Goal: Complete application form

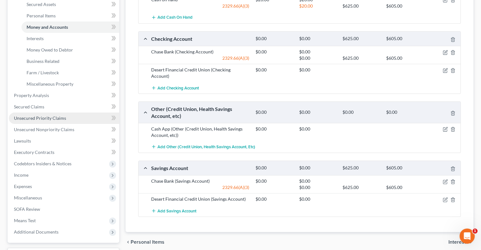
scroll to position [158, 0]
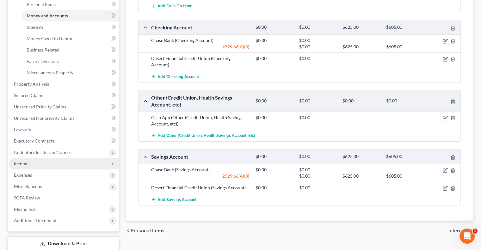
click at [33, 166] on span "Income" at bounding box center [64, 163] width 110 height 11
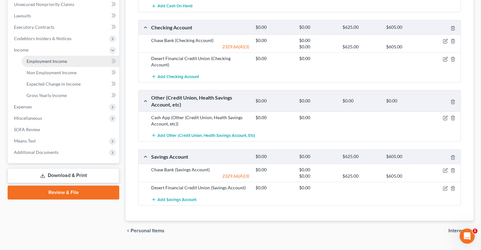
click at [51, 62] on span "Employment Income" at bounding box center [47, 60] width 40 height 5
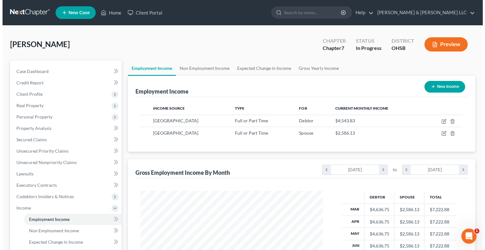
scroll to position [112, 195]
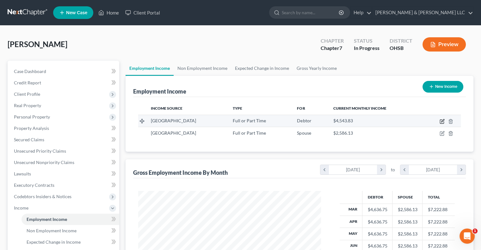
click at [441, 122] on icon "button" at bounding box center [441, 121] width 5 height 5
select select "0"
select select "36"
select select "0"
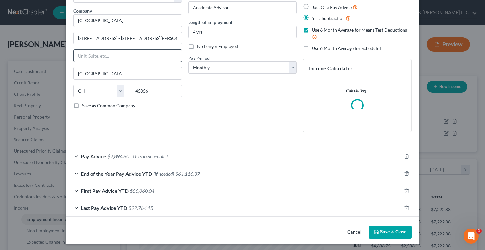
scroll to position [46, 0]
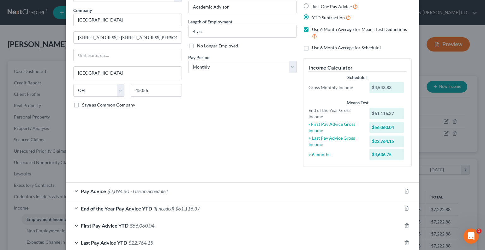
click at [122, 208] on span "End of the Year Pay Advice YTD (if needed)" at bounding box center [127, 208] width 93 height 6
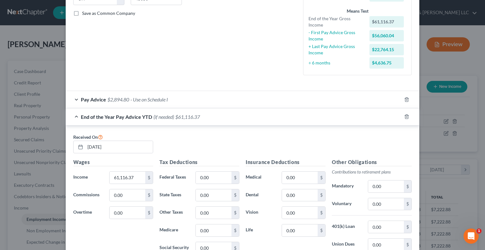
scroll to position [141, 0]
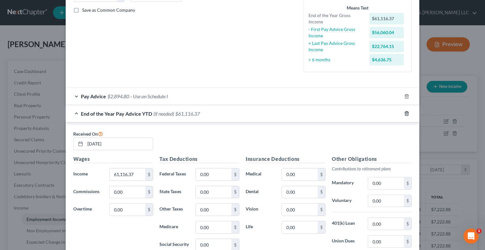
click at [404, 113] on icon "button" at bounding box center [406, 113] width 5 height 5
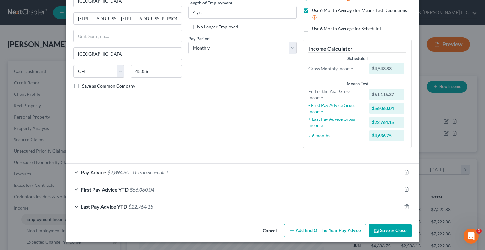
scroll to position [65, 0]
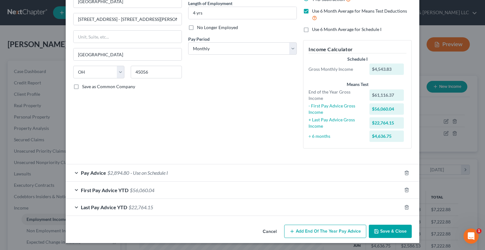
click at [74, 209] on div "Last Pay Advice YTD $22,764.15" at bounding box center [234, 207] width 336 height 17
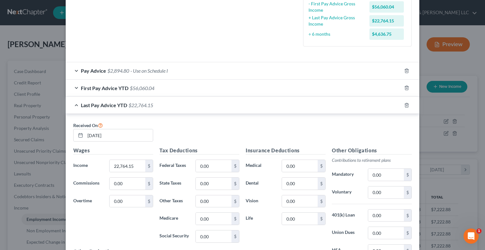
scroll to position [204, 0]
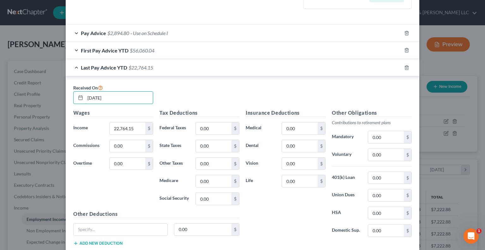
drag, startPoint x: 122, startPoint y: 98, endPoint x: 58, endPoint y: 108, distance: 64.4
click at [58, 108] on div "Edit Income Source × Employment Type * Select Full or [DEMOGRAPHIC_DATA] Employ…" at bounding box center [242, 125] width 485 height 250
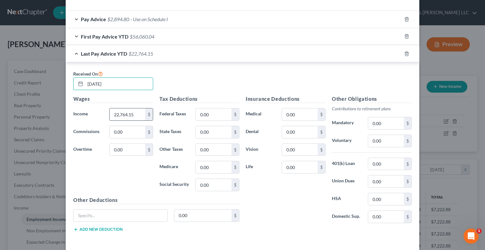
type input "[DATE]"
type input "38,365.36"
click at [130, 38] on span "$56,060.04" at bounding box center [142, 36] width 25 height 6
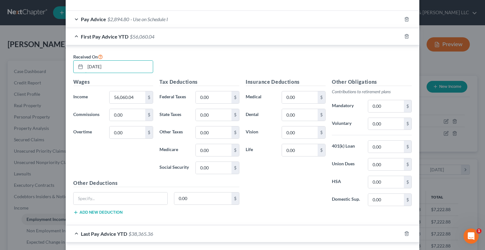
drag, startPoint x: 113, startPoint y: 69, endPoint x: 66, endPoint y: 73, distance: 47.2
click at [66, 73] on div "Received On [DATE] Wages Income * 56,060.04 $ Commissions 0.00 $ Overtime 0.00 …" at bounding box center [243, 135] width 354 height 180
type input "[DATE]"
type input "9,105.66"
click at [214, 94] on input "0.00" at bounding box center [214, 97] width 36 height 12
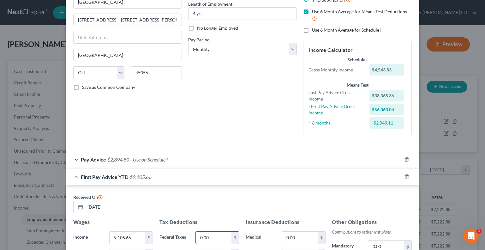
scroll to position [46, 0]
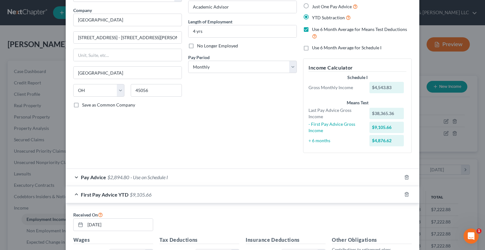
click at [82, 176] on span "Pay Advice" at bounding box center [93, 177] width 25 height 6
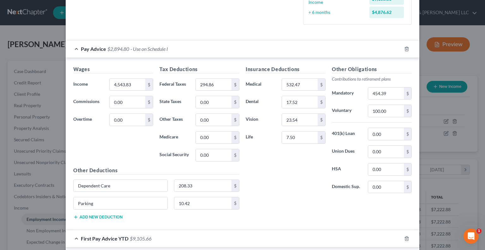
scroll to position [141, 0]
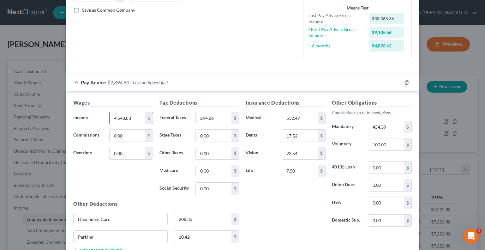
click at [136, 116] on input "4,543.83" at bounding box center [128, 118] width 36 height 12
type input "5,261.19"
click at [220, 118] on input "294.86" at bounding box center [214, 118] width 36 height 12
type input "415.86"
click at [388, 127] on input "454.39" at bounding box center [386, 127] width 36 height 12
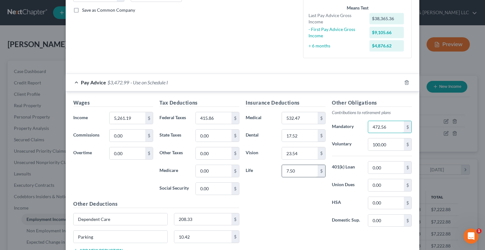
type input "472.56"
click at [297, 170] on input "7.50" at bounding box center [300, 171] width 36 height 12
type input "9.60"
click at [298, 118] on input "532.47" at bounding box center [300, 118] width 36 height 12
type input "539.97"
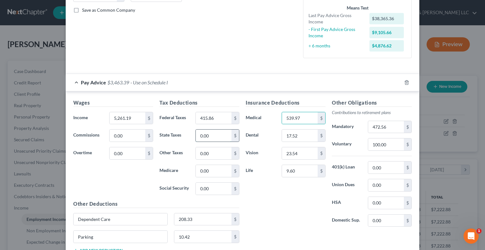
click at [218, 134] on input "0.00" at bounding box center [214, 136] width 36 height 12
click at [131, 117] on input "5,261.19" at bounding box center [128, 118] width 36 height 12
type input "4,735.19"
click at [131, 135] on input "0.00" at bounding box center [128, 136] width 36 height 12
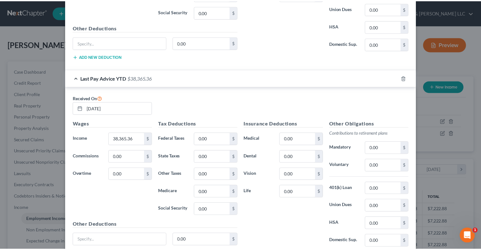
scroll to position [580, 0]
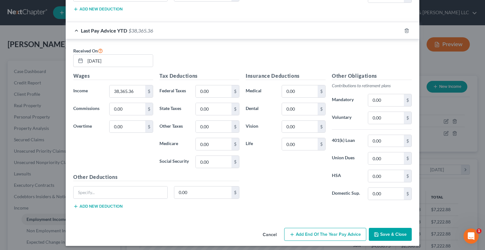
click at [383, 228] on button "Save & Close" at bounding box center [390, 234] width 43 height 13
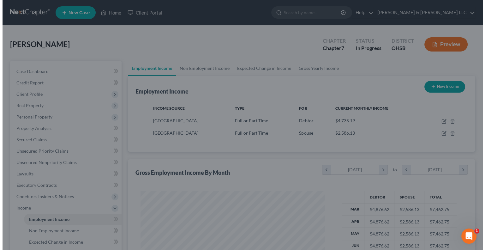
scroll to position [315812, 315729]
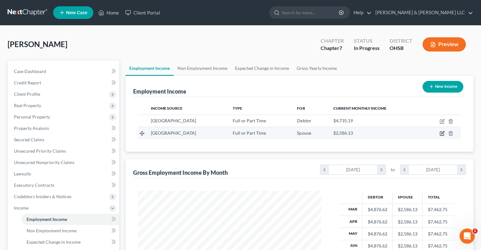
click at [441, 133] on icon "button" at bounding box center [442, 132] width 3 height 3
select select "0"
select select "36"
select select "2"
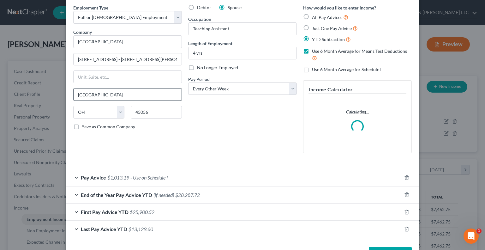
scroll to position [46, 0]
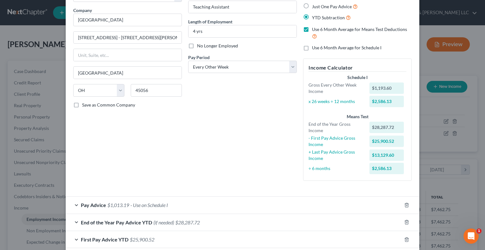
click at [74, 220] on div "End of the Year Pay Advice YTD (if needed) $28,287.72" at bounding box center [234, 222] width 336 height 17
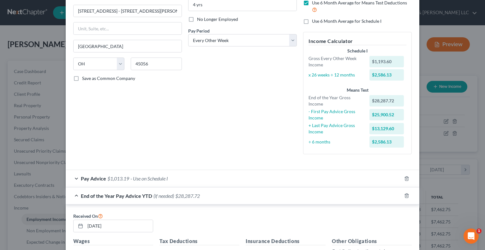
scroll to position [141, 0]
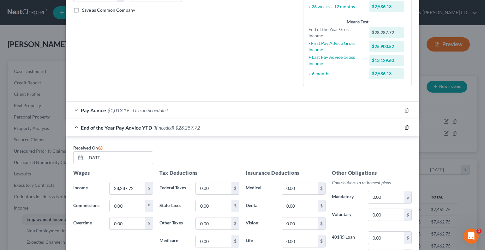
click at [405, 125] on icon "button" at bounding box center [406, 127] width 5 height 5
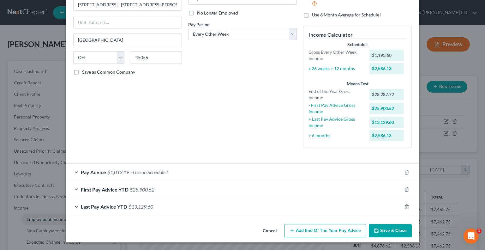
scroll to position [79, 0]
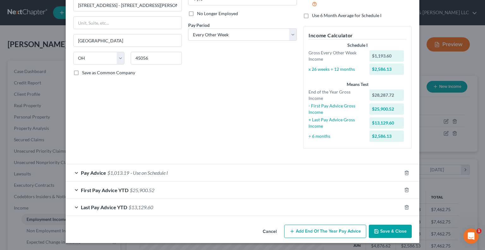
click at [73, 206] on div "Last Pay Advice YTD $13,129.60" at bounding box center [234, 207] width 336 height 17
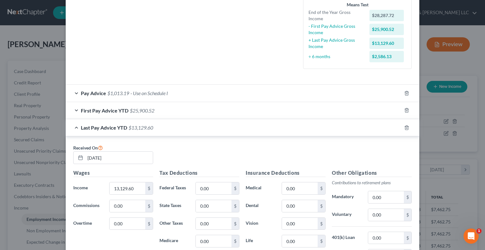
scroll to position [173, 0]
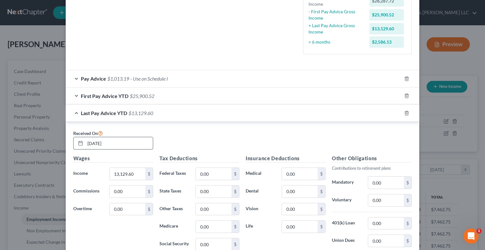
click at [116, 142] on input "[DATE]" at bounding box center [119, 143] width 68 height 12
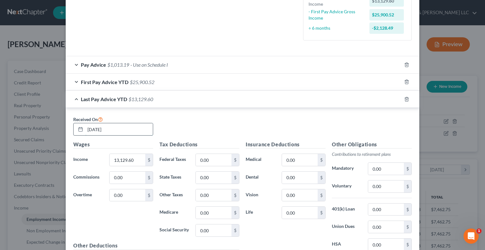
drag, startPoint x: 117, startPoint y: 133, endPoint x: 81, endPoint y: 126, distance: 36.4
click at [81, 126] on div "[DATE]" at bounding box center [113, 129] width 80 height 13
type input "[DATE]"
click at [75, 81] on div "First Pay Advice YTD $25,900.52" at bounding box center [234, 82] width 336 height 17
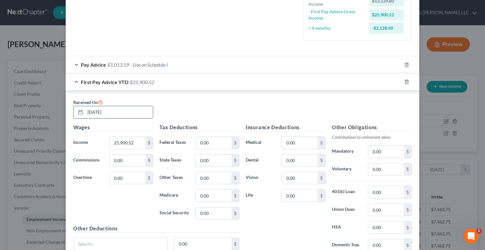
drag, startPoint x: 116, startPoint y: 116, endPoint x: 77, endPoint y: 111, distance: 39.3
click at [77, 111] on div "[DATE]" at bounding box center [113, 112] width 80 height 13
drag, startPoint x: 94, startPoint y: 108, endPoint x: 97, endPoint y: 110, distance: 3.5
click at [97, 110] on input "[DATE]" at bounding box center [119, 112] width 68 height 12
type input "[DATE]"
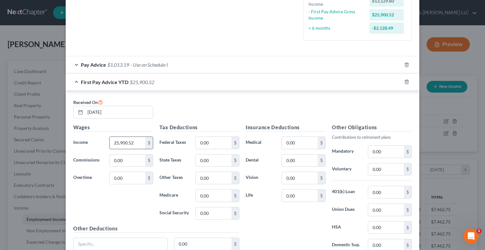
click at [131, 140] on input "25,900.52" at bounding box center [128, 143] width 36 height 12
paste input "4,774.40"
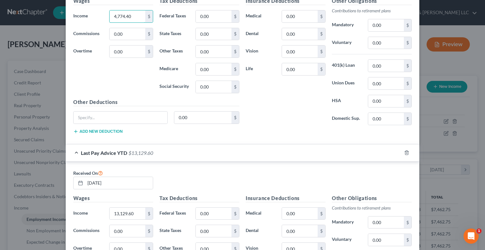
scroll to position [331, 0]
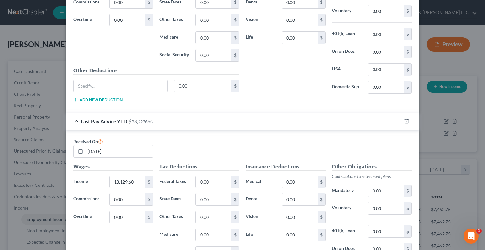
type input "4,774.40"
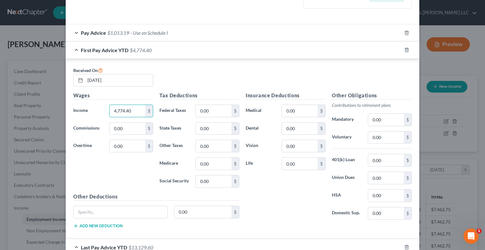
scroll to position [170, 0]
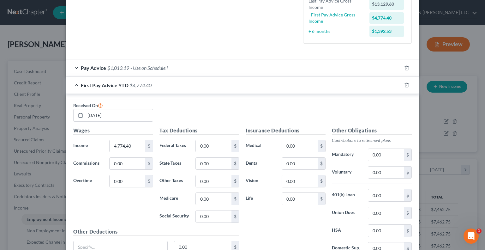
click at [96, 65] on span "Pay Advice" at bounding box center [93, 68] width 25 height 6
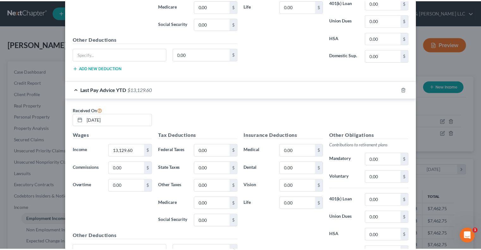
scroll to position [576, 0]
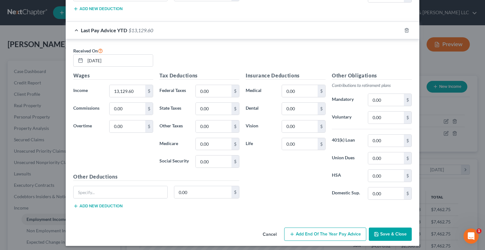
click at [390, 232] on button "Save & Close" at bounding box center [390, 233] width 43 height 13
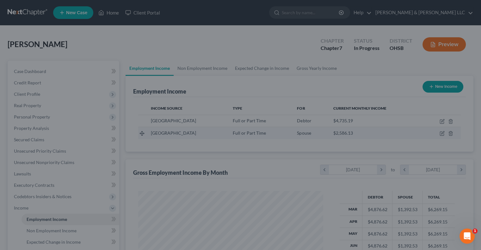
scroll to position [315812, 315729]
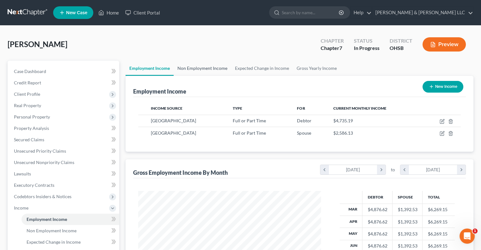
click at [213, 68] on link "Non Employment Income" at bounding box center [201, 68] width 57 height 15
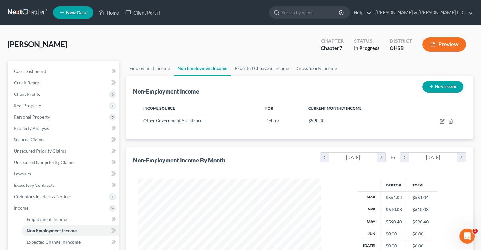
scroll to position [112, 195]
click at [253, 66] on link "Expected Change in Income" at bounding box center [262, 68] width 62 height 15
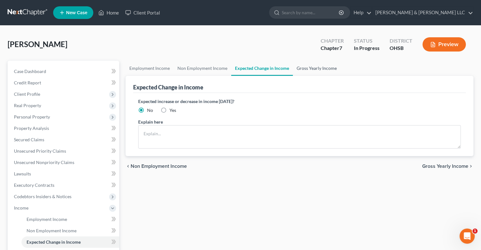
click at [302, 68] on link "Gross Yearly Income" at bounding box center [317, 68] width 48 height 15
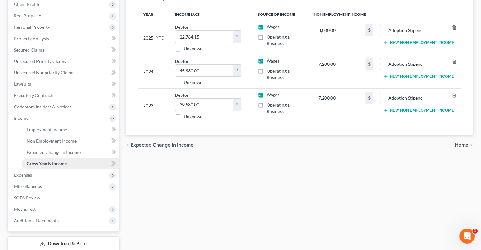
scroll to position [95, 0]
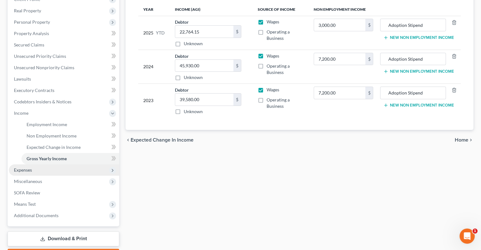
click at [48, 173] on span "Expenses" at bounding box center [64, 169] width 110 height 11
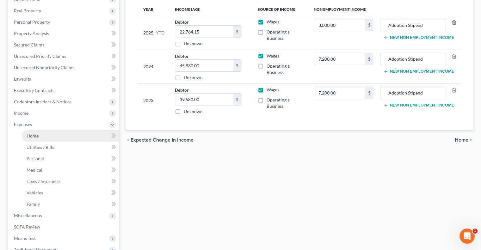
click at [51, 138] on link "Home" at bounding box center [70, 135] width 98 height 11
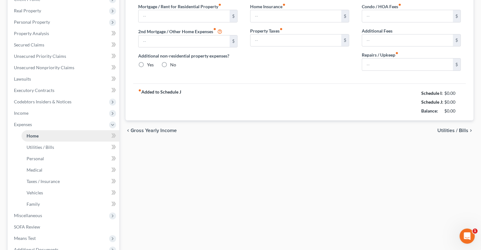
type input "1,350.00"
type input "0.00"
radio input "true"
type input "20.00"
type input "0.00"
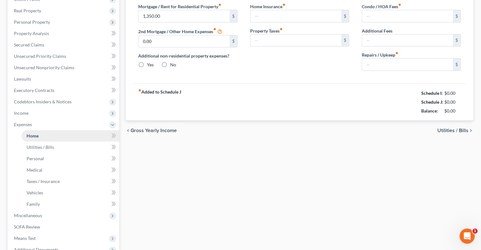
type input "0.00"
type input "75.00"
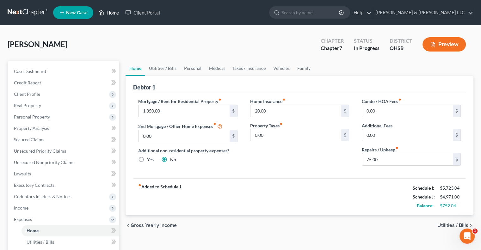
drag, startPoint x: 116, startPoint y: 12, endPoint x: 144, endPoint y: 61, distance: 57.1
click at [116, 12] on link "Home" at bounding box center [108, 12] width 27 height 11
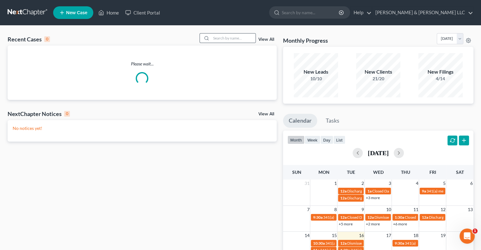
click at [233, 33] on div at bounding box center [227, 38] width 56 height 10
click at [235, 39] on input "search" at bounding box center [233, 37] width 44 height 9
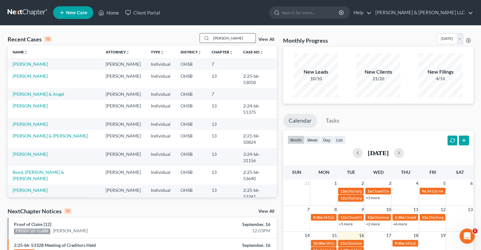
type input "[PERSON_NAME]"
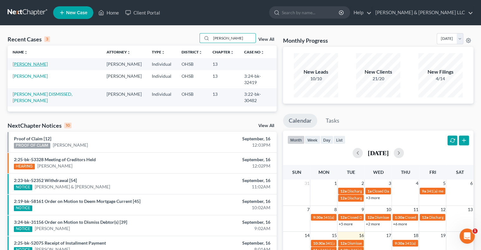
click at [32, 66] on link "[PERSON_NAME]" at bounding box center [30, 63] width 35 height 5
select select "1"
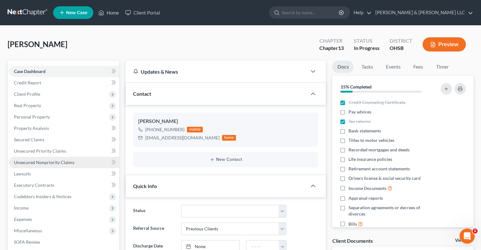
click at [51, 165] on span "Unsecured Nonpriority Claims" at bounding box center [44, 162] width 60 height 5
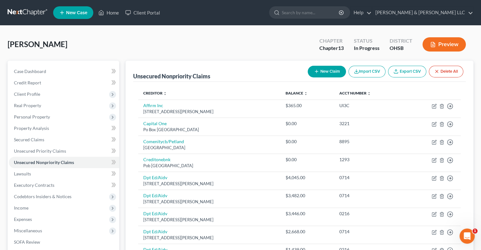
click at [320, 70] on button "New Claim" at bounding box center [326, 72] width 38 height 12
select select "0"
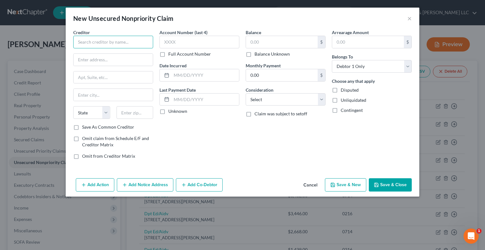
click at [125, 38] on input "text" at bounding box center [113, 42] width 80 height 13
drag, startPoint x: 150, startPoint y: 41, endPoint x: 54, endPoint y: 42, distance: 96.4
click at [54, 42] on div "New Unsecured Nonpriority Claim × Creditor * [US_STATE] Department of Job and F…" at bounding box center [242, 125] width 485 height 250
type input "O"
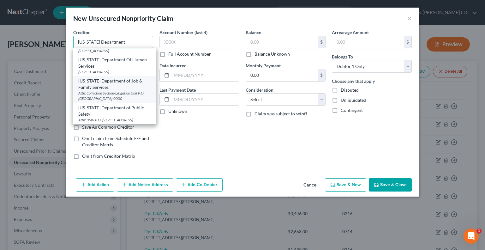
scroll to position [190, 0]
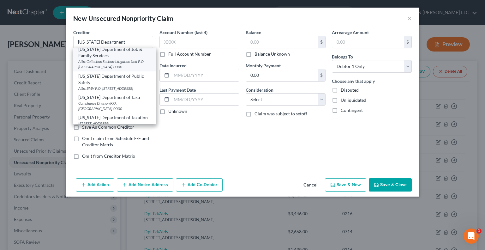
click at [111, 70] on div "Attn: Collection Section-Litigation Unit P.O. [GEOGRAPHIC_DATA]-0000" at bounding box center [114, 64] width 73 height 11
type input "[US_STATE] Department of Job & Family Services"
type input "Attn: Collection Section-Litigation Unit"
type input "P.O. Box 182404"
type input "Columbus"
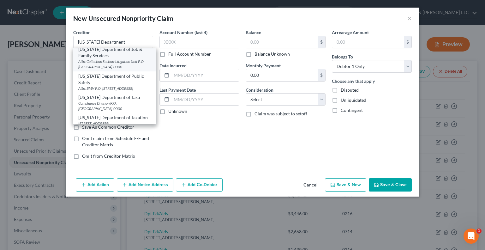
select select "36"
type input "43218-0000"
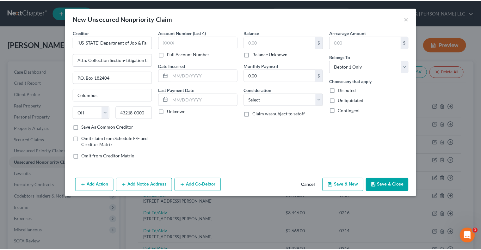
scroll to position [0, 0]
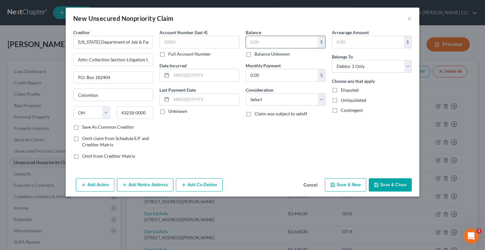
click at [257, 43] on input "text" at bounding box center [282, 42] width 72 height 12
type input "7,000"
click at [261, 103] on select "Select Cable / Satellite Services Collection Agency Credit Card Debt Debt Couns…" at bounding box center [286, 99] width 80 height 13
select select "14"
click at [246, 93] on select "Select Cable / Satellite Services Collection Agency Credit Card Debt Debt Couns…" at bounding box center [286, 99] width 80 height 13
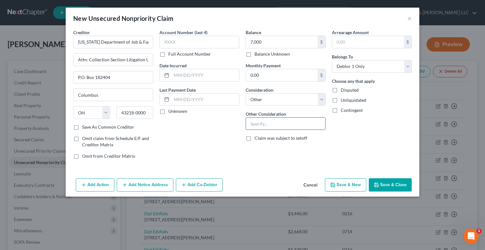
click at [258, 121] on input "text" at bounding box center [285, 124] width 79 height 12
type input "Overpayment"
click at [386, 180] on button "Save & Close" at bounding box center [390, 184] width 43 height 13
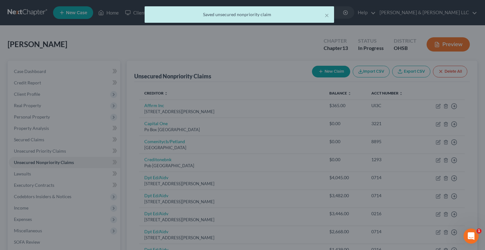
type input "7,000.00"
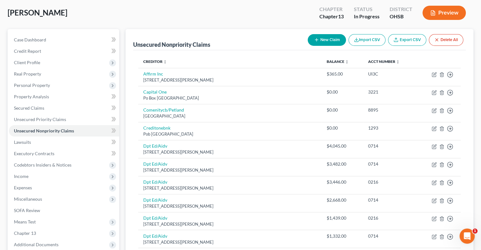
scroll to position [63, 0]
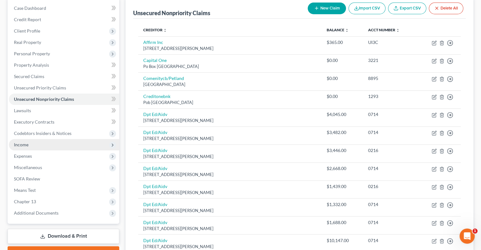
click at [30, 144] on span "Income" at bounding box center [64, 144] width 110 height 11
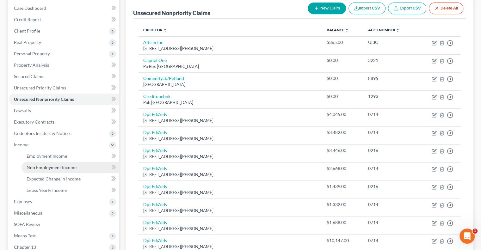
click at [49, 165] on span "Non Employment Income" at bounding box center [52, 167] width 50 height 5
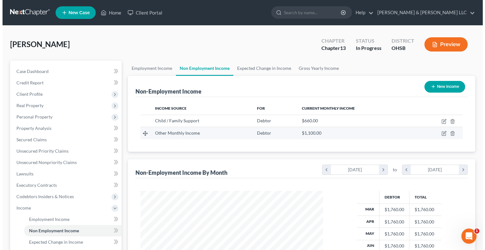
scroll to position [112, 195]
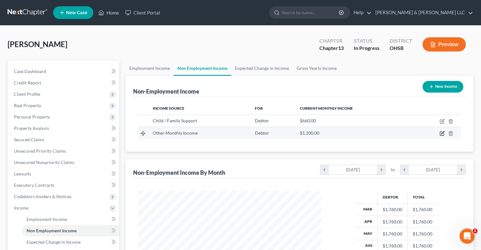
click at [441, 134] on icon "button" at bounding box center [441, 133] width 5 height 5
select select "13"
select select "0"
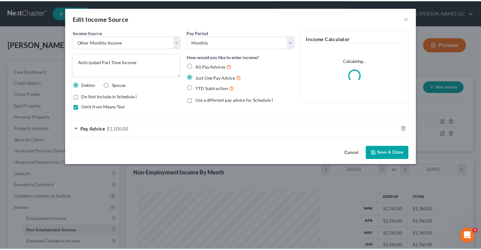
scroll to position [112, 197]
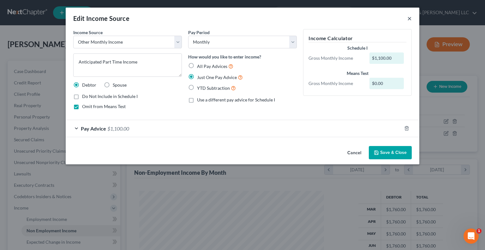
click at [408, 18] on button "×" at bounding box center [410, 19] width 4 height 8
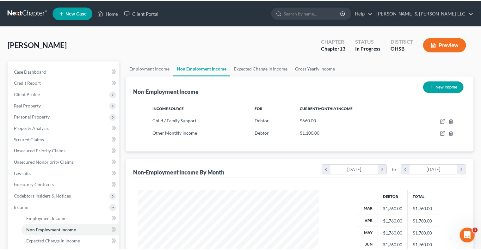
scroll to position [315812, 315729]
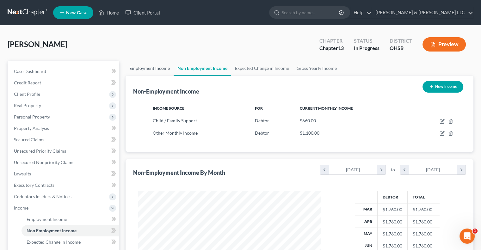
click at [151, 67] on link "Employment Income" at bounding box center [149, 68] width 48 height 15
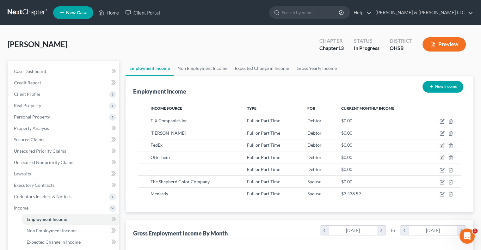
scroll to position [112, 195]
click at [109, 14] on link "Home" at bounding box center [108, 12] width 27 height 11
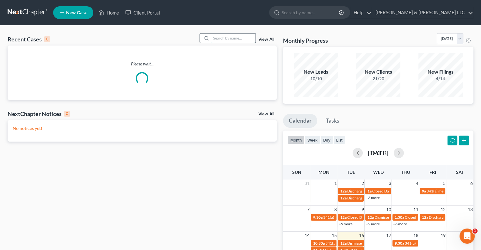
click at [226, 38] on input "search" at bounding box center [233, 37] width 44 height 9
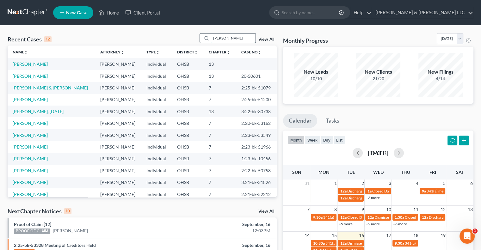
type input "[PERSON_NAME]"
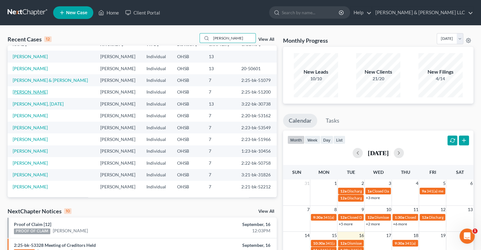
click at [36, 93] on link "[PERSON_NAME]" at bounding box center [30, 91] width 35 height 5
select select "0"
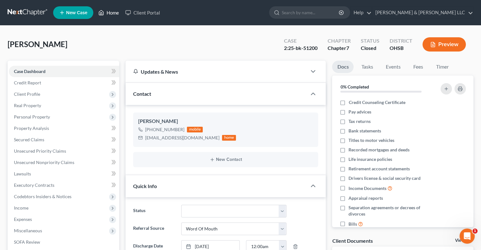
click at [109, 14] on link "Home" at bounding box center [108, 12] width 27 height 11
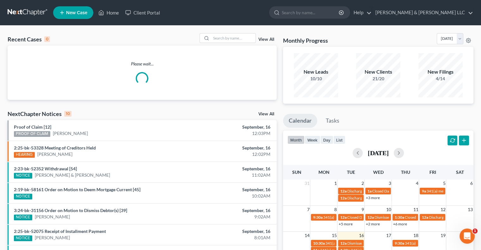
click at [263, 39] on link "View All" at bounding box center [266, 39] width 16 height 4
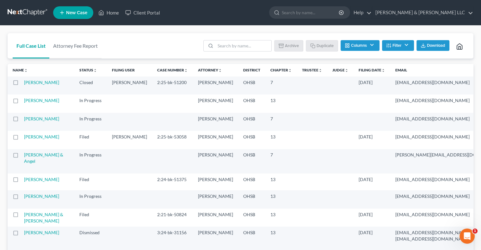
click at [21, 84] on label at bounding box center [21, 84] width 0 height 0
click at [24, 83] on input "checkbox" at bounding box center [26, 81] width 4 height 4
click at [286, 47] on button "Archive" at bounding box center [289, 45] width 28 height 11
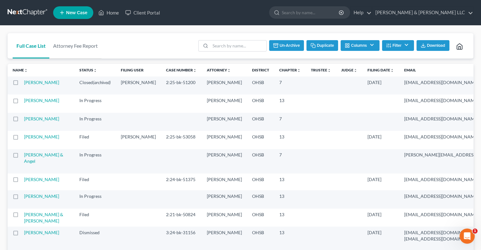
checkbox input "false"
click at [112, 15] on link "Home" at bounding box center [108, 12] width 27 height 11
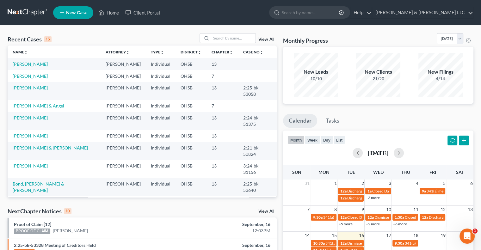
click at [262, 39] on link "View All" at bounding box center [266, 39] width 16 height 4
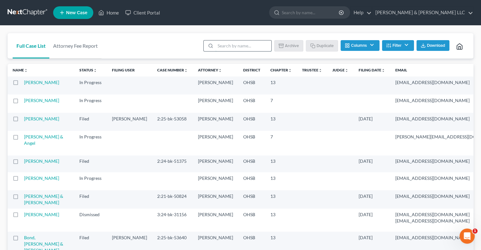
click at [234, 47] on input "search" at bounding box center [243, 45] width 56 height 11
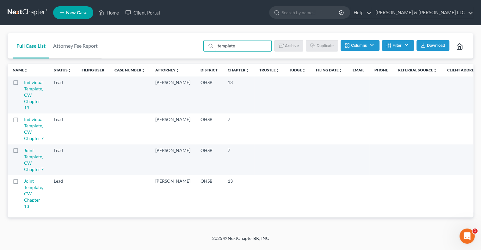
click at [21, 84] on label at bounding box center [21, 84] width 0 height 0
type input "template"
click at [24, 83] on input "checkbox" at bounding box center [26, 81] width 4 height 4
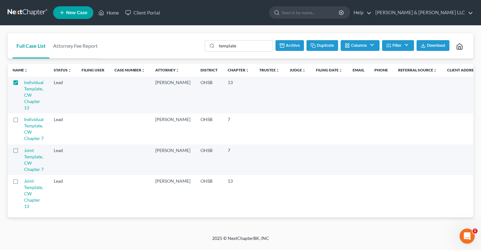
click at [325, 47] on button "Duplicate" at bounding box center [322, 45] width 32 height 11
checkbox input "false"
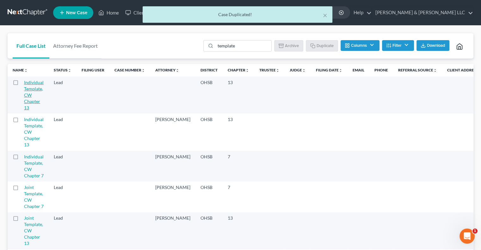
click at [35, 84] on link "Individual Template, CW Chapter 13" at bounding box center [34, 95] width 20 height 31
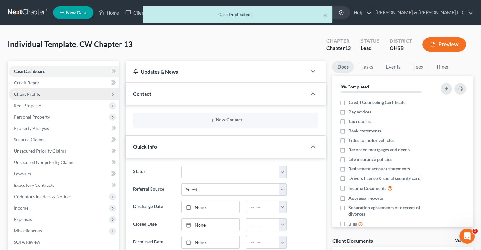
click at [35, 95] on span "Client Profile" at bounding box center [27, 93] width 26 height 5
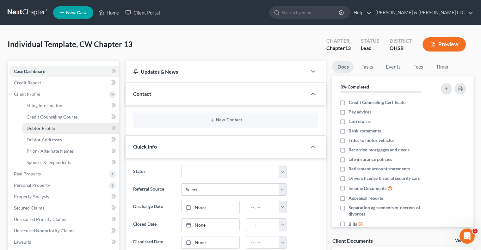
click at [53, 125] on span "Debtor Profile" at bounding box center [41, 127] width 28 height 5
select select "0"
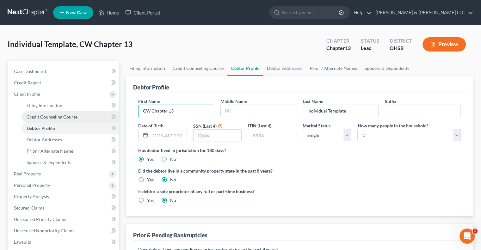
drag, startPoint x: 185, startPoint y: 114, endPoint x: 88, endPoint y: 111, distance: 96.7
click at [88, 111] on div "Petition Navigation Case Dashboard Payments Invoices Payments Payments Credit R…" at bounding box center [240, 226] width 472 height 331
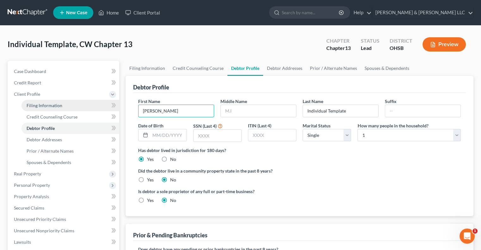
type input "[PERSON_NAME]"
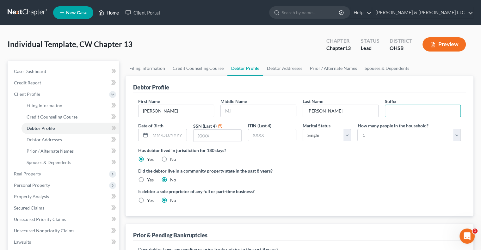
click at [112, 9] on link "Home" at bounding box center [108, 12] width 27 height 11
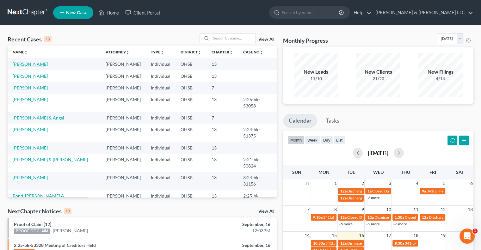
click at [30, 65] on link "[PERSON_NAME]" at bounding box center [30, 63] width 35 height 5
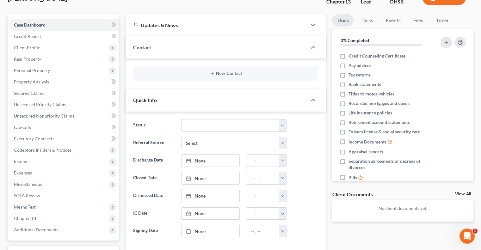
scroll to position [63, 0]
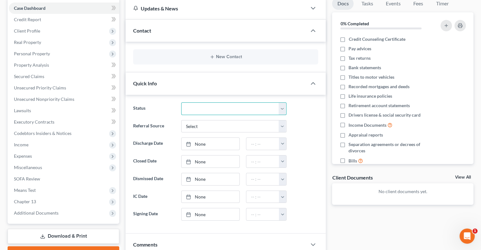
click at [202, 110] on select "Closed Discharged Dismissed Filed In Progress Lead Lost Lead Ready to File Reta…" at bounding box center [233, 108] width 105 height 13
select select "4"
click at [181, 102] on select "Closed Discharged Dismissed Filed In Progress Lead Lost Lead Ready to File Reta…" at bounding box center [233, 108] width 105 height 13
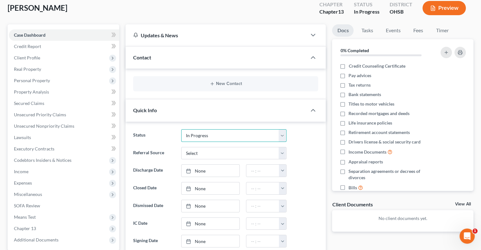
scroll to position [0, 0]
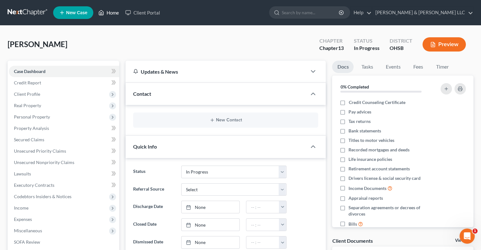
click at [108, 11] on link "Home" at bounding box center [108, 12] width 27 height 11
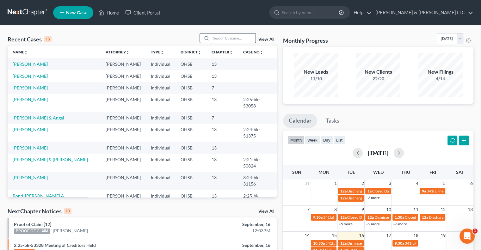
click at [237, 39] on input "search" at bounding box center [233, 37] width 44 height 9
type input "[PERSON_NAME]"
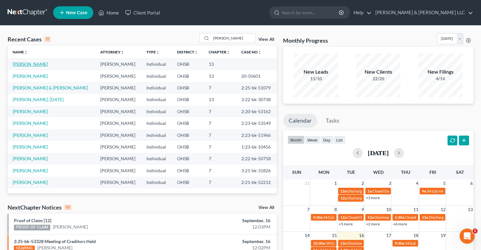
click at [45, 65] on link "[PERSON_NAME]" at bounding box center [30, 63] width 35 height 5
select select "4"
select select "0"
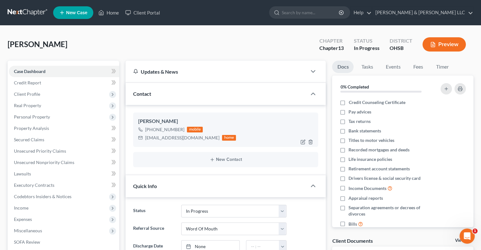
scroll to position [32, 0]
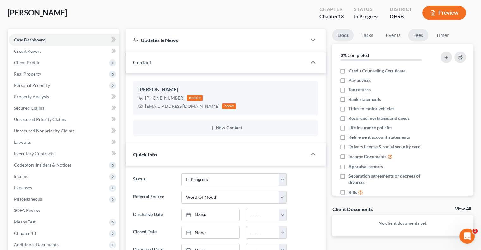
click at [420, 35] on link "Fees" at bounding box center [418, 35] width 20 height 12
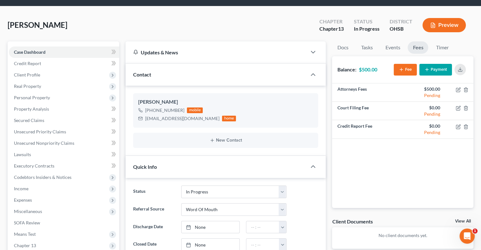
scroll to position [0, 0]
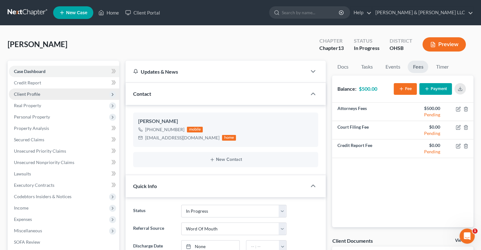
click at [33, 94] on span "Client Profile" at bounding box center [27, 93] width 26 height 5
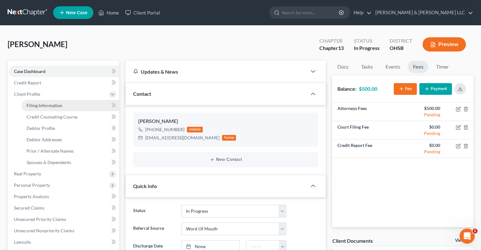
click at [39, 104] on span "Filing Information" at bounding box center [45, 105] width 36 height 5
select select "1"
select select "0"
select select "3"
select select "62"
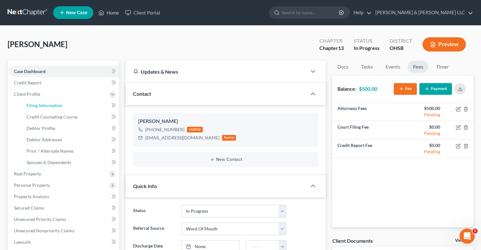
select select "0"
select select "36"
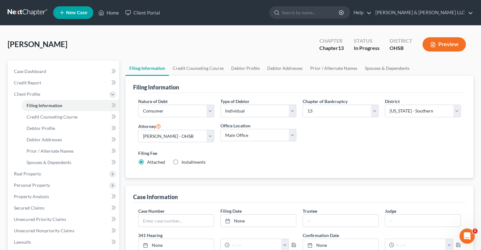
click at [193, 163] on span "Installments" at bounding box center [193, 161] width 24 height 5
click at [188, 163] on input "Installments Installments" at bounding box center [186, 161] width 4 height 4
radio input "true"
radio input "false"
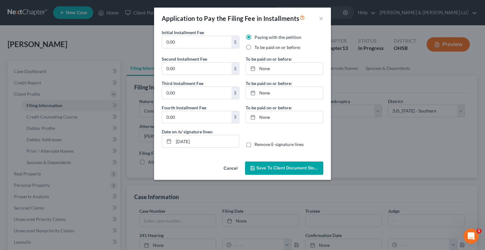
click at [255, 50] on label "To be paid on or before:" at bounding box center [278, 47] width 46 height 6
click at [257, 48] on input "To be paid on or before:" at bounding box center [259, 46] width 4 height 4
radio input "true"
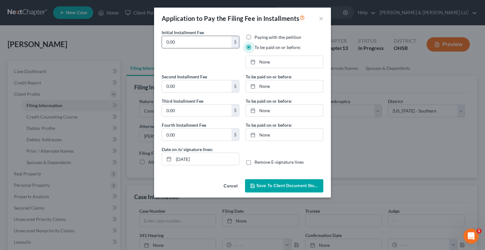
click at [207, 41] on input "0.00" at bounding box center [197, 42] width 70 height 12
drag, startPoint x: 207, startPoint y: 41, endPoint x: 157, endPoint y: 46, distance: 49.8
click at [157, 46] on div "Initial Installment Fee 0.00 $ Paying with the petition To be paid on or before…" at bounding box center [242, 103] width 177 height 148
type input "160"
click at [260, 62] on link "[DATE]" at bounding box center [284, 62] width 77 height 12
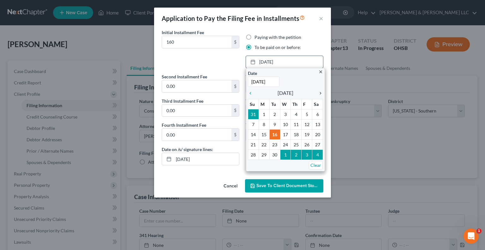
click at [322, 93] on icon "chevron_right" at bounding box center [319, 93] width 8 height 5
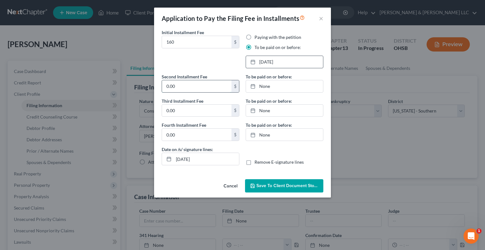
click at [202, 91] on input "0.00" at bounding box center [197, 86] width 70 height 12
type input "153"
type input "[DATE]"
click at [264, 88] on link "[DATE]" at bounding box center [284, 86] width 77 height 12
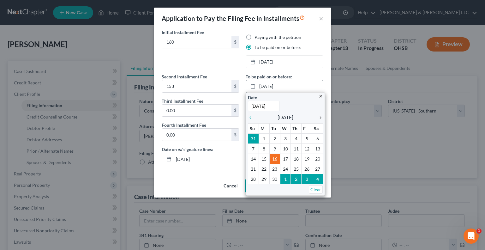
click at [320, 119] on icon "chevron_right" at bounding box center [319, 117] width 8 height 5
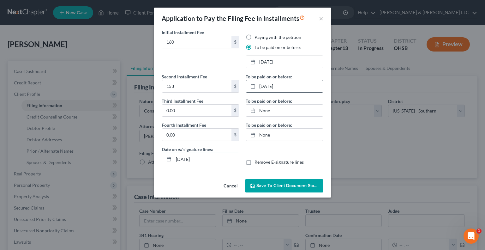
drag, startPoint x: 209, startPoint y: 156, endPoint x: 153, endPoint y: 163, distance: 56.1
click at [153, 163] on div "Application to Pay the Filing Fee in Installments × Initial Installment Fee 160…" at bounding box center [242, 125] width 485 height 250
click at [255, 160] on label "Remove E-signature lines" at bounding box center [279, 162] width 49 height 6
click at [257, 160] on input "Remove E-signature lines" at bounding box center [259, 161] width 4 height 4
checkbox input "true"
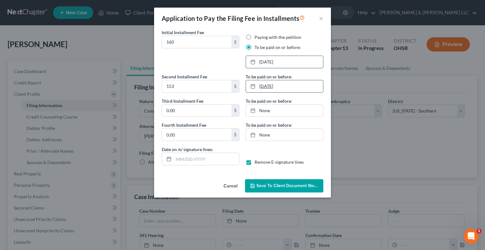
click at [286, 86] on link "[DATE]" at bounding box center [284, 86] width 77 height 12
click at [277, 187] on span "Save to Client Document Storage" at bounding box center [290, 185] width 67 height 5
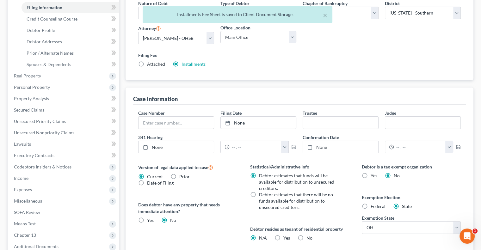
scroll to position [126, 0]
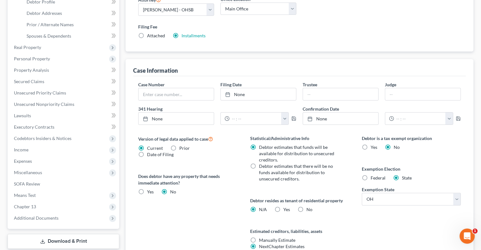
click at [306, 209] on label "No" at bounding box center [309, 209] width 6 height 6
click at [309, 209] on input "No" at bounding box center [311, 208] width 4 height 4
radio input "true"
radio input "false"
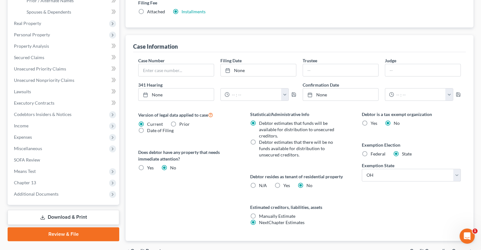
scroll to position [185, 0]
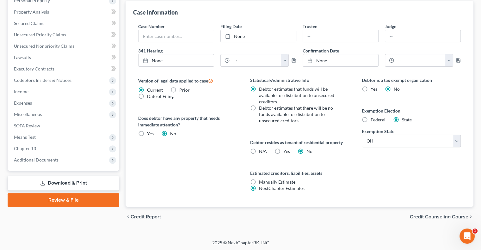
click at [419, 215] on span "Credit Counseling Course" at bounding box center [438, 216] width 58 height 5
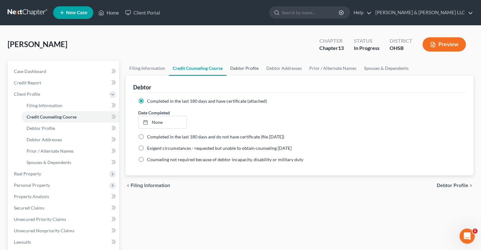
click at [235, 69] on link "Debtor Profile" at bounding box center [244, 68] width 36 height 15
select select "0"
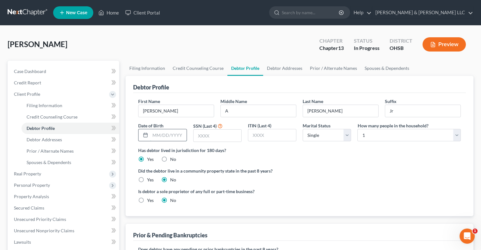
click at [163, 132] on input "text" at bounding box center [168, 135] width 36 height 12
type input "[DATE]"
click at [205, 136] on input "text" at bounding box center [217, 136] width 48 height 12
type input "5014"
click at [374, 132] on select "Select 1 2 3 4 5 6 7 8 9 10 11 12 13 14 15 16 17 18 19 20" at bounding box center [408, 135] width 103 height 13
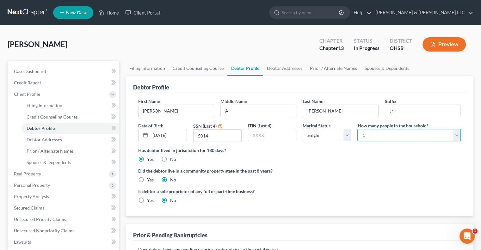
select select "2"
click at [357, 129] on select "Select 1 2 3 4 5 6 7 8 9 10 11 12 13 14 15 16 17 18 19 20" at bounding box center [408, 135] width 103 height 13
click at [296, 67] on link "Debtor Addresses" at bounding box center [284, 68] width 43 height 15
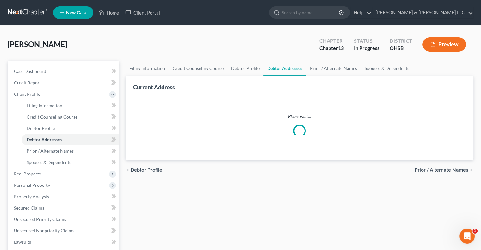
select select "0"
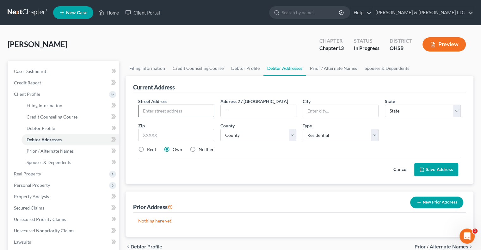
click at [180, 108] on input "text" at bounding box center [175, 111] width 75 height 12
type input "[STREET_ADDRESS][PERSON_NAME]"
type input "Columbus"
select select "36"
type input "43232"
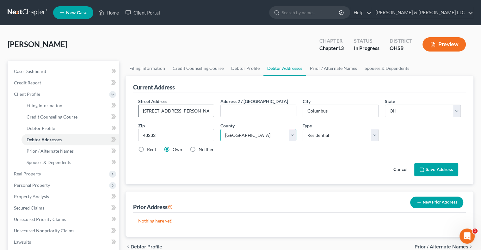
select select "24"
click at [427, 172] on button "Save Address" at bounding box center [436, 169] width 44 height 13
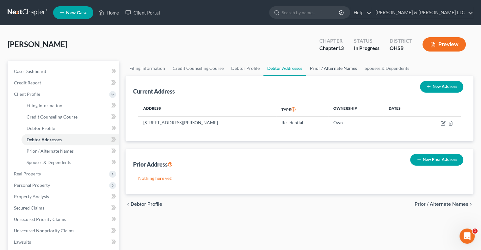
click at [317, 66] on link "Prior / Alternate Names" at bounding box center [333, 68] width 55 height 15
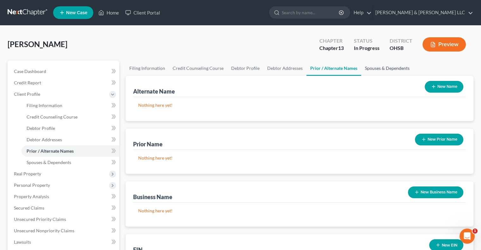
click at [386, 66] on link "Spouses & Dependents" at bounding box center [387, 68] width 52 height 15
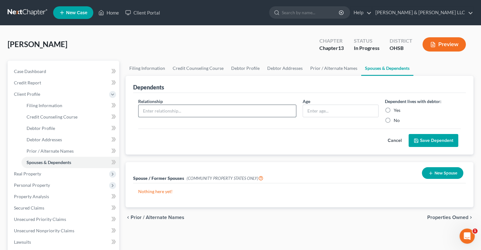
click at [182, 107] on input "text" at bounding box center [216, 111] width 157 height 12
type input "Dependent"
click at [325, 110] on input "text" at bounding box center [340, 111] width 75 height 12
type input "15"
click at [393, 110] on label "Yes" at bounding box center [396, 110] width 7 height 6
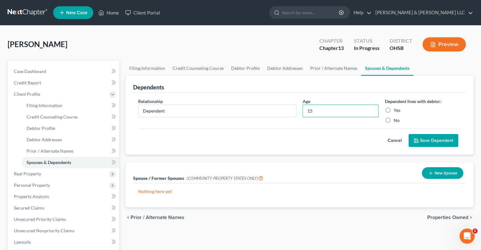
click at [396, 110] on input "Yes" at bounding box center [398, 109] width 4 height 4
radio input "true"
click at [426, 140] on button "Save Dependent" at bounding box center [433, 140] width 50 height 13
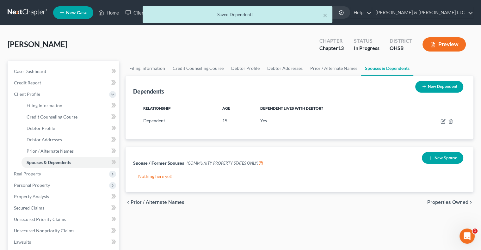
click at [425, 87] on icon at bounding box center [423, 86] width 5 height 5
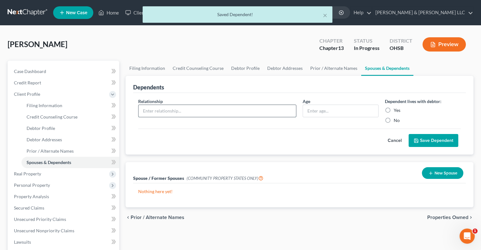
click at [192, 107] on input "text" at bounding box center [216, 111] width 157 height 12
type input "Dependent"
click at [352, 113] on input "text" at bounding box center [340, 111] width 75 height 12
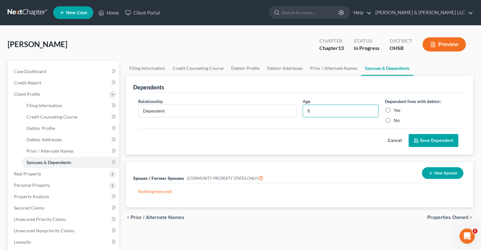
type input "8"
click at [393, 108] on label "Yes" at bounding box center [396, 110] width 7 height 6
click at [396, 108] on input "Yes" at bounding box center [398, 109] width 4 height 4
radio input "true"
click at [420, 141] on button "Save Dependent" at bounding box center [433, 140] width 50 height 13
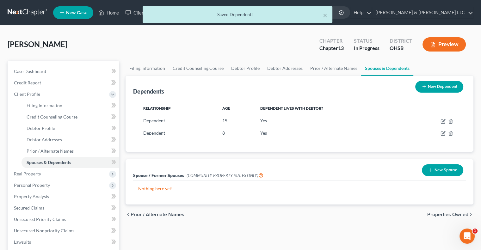
click at [438, 213] on span "Properties Owned" at bounding box center [447, 214] width 41 height 5
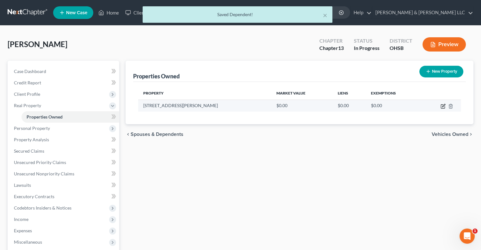
click at [441, 106] on icon "button" at bounding box center [442, 106] width 5 height 5
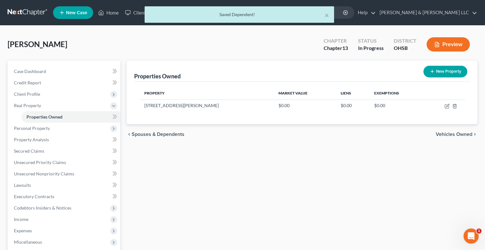
select select "36"
select select "24"
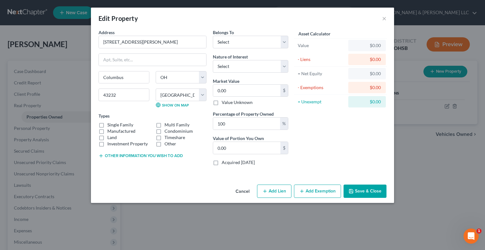
click at [107, 123] on label "Single Family" at bounding box center [120, 125] width 26 height 6
click at [110, 123] on input "Single Family" at bounding box center [112, 124] width 4 height 4
checkbox input "true"
click at [118, 154] on button "Other information you wish to add" at bounding box center [141, 155] width 84 height 5
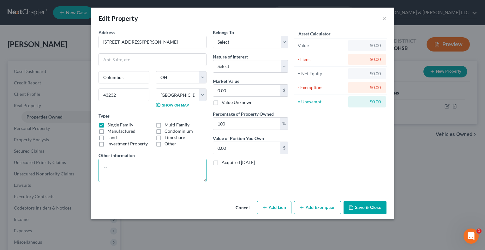
click at [122, 165] on textarea at bounding box center [153, 170] width 108 height 23
paste textarea "Parcel ID: [PHONE_NUMBER]"
type textarea "Parcel ID: [PHONE_NUMBER]"
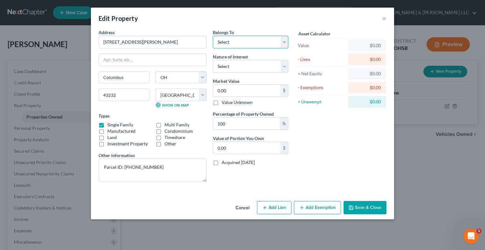
drag, startPoint x: 224, startPoint y: 44, endPoint x: 226, endPoint y: 47, distance: 3.7
click at [224, 44] on select "Select Debtor 1 Only Debtor 2 Only Debtor 1 And Debtor 2 Only At Least One Of T…" at bounding box center [251, 42] width 76 height 13
select select "3"
click at [213, 36] on select "Select Debtor 1 Only Debtor 2 Only Debtor 1 And Debtor 2 Only At Least One Of T…" at bounding box center [251, 42] width 76 height 13
drag, startPoint x: 235, startPoint y: 67, endPoint x: 235, endPoint y: 72, distance: 4.7
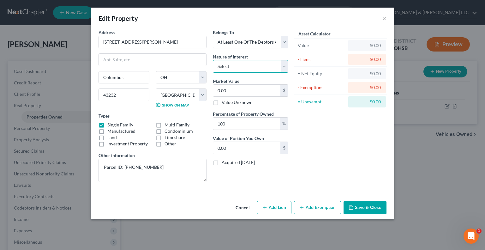
click at [235, 67] on select "Select Fee Simple Joint Tenant Life Estate Equitable Interest Future Interest T…" at bounding box center [251, 66] width 76 height 13
select select "0"
click at [213, 60] on select "Select Fee Simple Joint Tenant Life Estate Equitable Interest Future Interest T…" at bounding box center [251, 66] width 76 height 13
click at [234, 85] on input "0.00" at bounding box center [246, 91] width 67 height 12
type input "2"
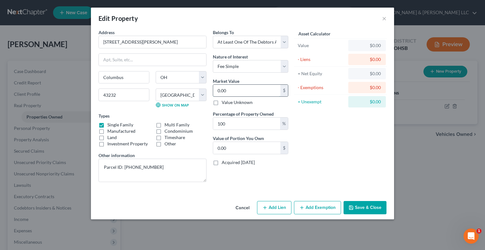
type input "2.00"
type input "22"
type input "22.00"
type input "221"
type input "221.00"
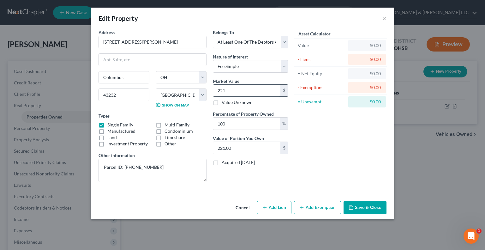
type input "2217"
type input "2,217.00"
type input "2,2170"
type input "22,170.00"
type input "22,1700"
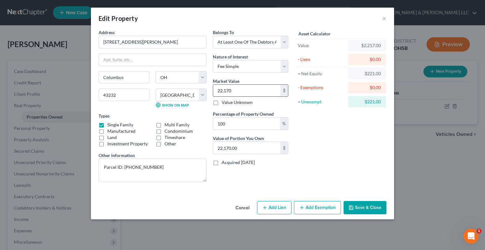
type input "221,700.00"
type input "221,700"
drag, startPoint x: 240, startPoint y: 123, endPoint x: 209, endPoint y: 126, distance: 31.4
click at [209, 126] on div "Address * [GEOGRAPHIC_DATA][PERSON_NAME] [GEOGRAPHIC_DATA] [US_STATE][GEOGRAPHI…" at bounding box center [193, 108] width 196 height 158
type input "5"
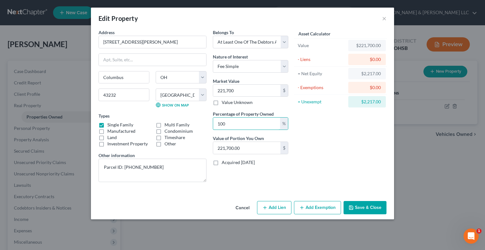
type input "11,085.00"
type input "50"
type input "110,850.00"
type input "50"
click at [299, 212] on button "Add Exemption" at bounding box center [317, 207] width 47 height 13
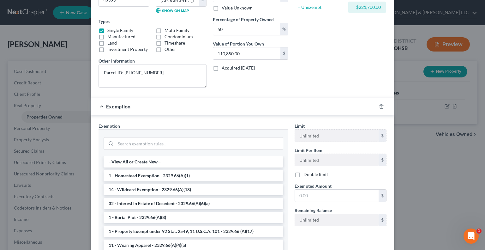
scroll to position [95, 0]
click at [136, 174] on li "1 - Homestead Exemption - 2329.66(A)(1)" at bounding box center [194, 175] width 180 height 11
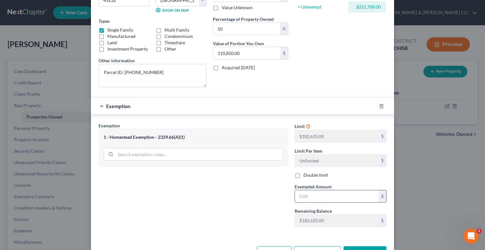
click at [312, 196] on input "text" at bounding box center [337, 196] width 84 height 12
type input "182,625"
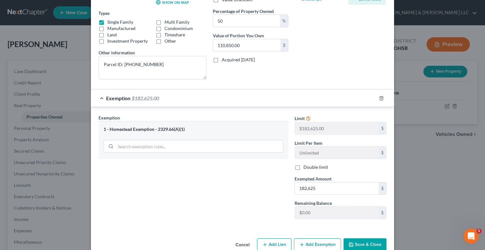
click at [357, 242] on button "Save & Close" at bounding box center [365, 244] width 43 height 13
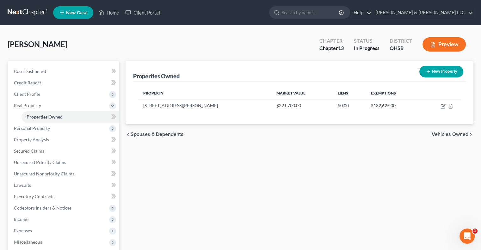
click at [446, 136] on span "Vehicles Owned" at bounding box center [449, 134] width 37 height 5
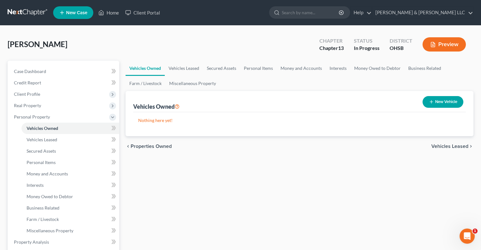
click at [440, 100] on button "New Vehicle" at bounding box center [442, 102] width 41 height 12
select select "0"
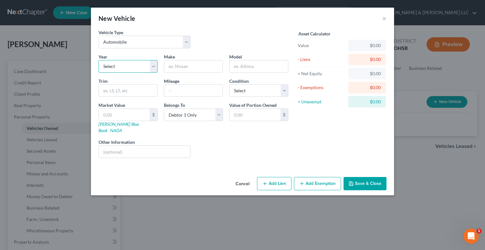
click at [154, 65] on select "Select 2026 2025 2024 2023 2022 2021 2020 2019 2018 2017 2016 2015 2014 2013 20…" at bounding box center [128, 66] width 59 height 13
select select "3"
click at [99, 60] on select "Select 2026 2025 2024 2023 2022 2021 2020 2019 2018 2017 2016 2015 2014 2013 20…" at bounding box center [128, 66] width 59 height 13
click at [180, 68] on input "text" at bounding box center [193, 66] width 58 height 12
type input "Kia"
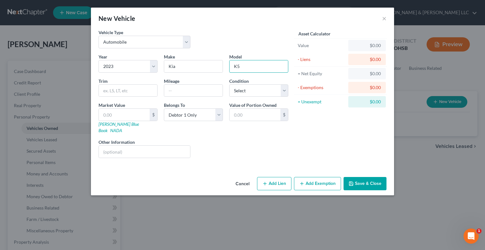
type input "K5"
click at [127, 113] on input "text" at bounding box center [124, 115] width 51 height 12
type input "2"
type input "2.00"
type input "25"
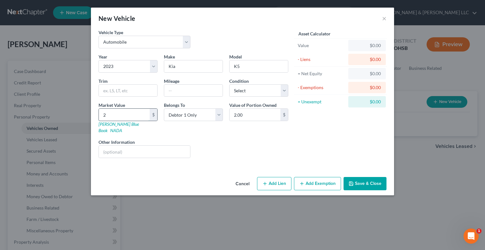
type input "25.00"
type input "252"
type input "252.00"
type input "2525"
type input "2,525.00"
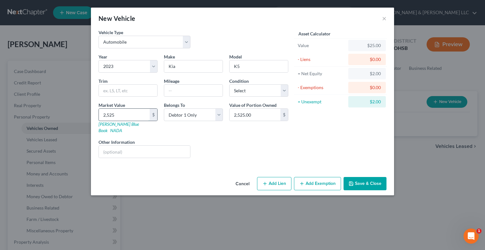
type input "2,5250"
type input "25,250.00"
type input "25,250"
click at [310, 177] on button "Add Exemption" at bounding box center [317, 183] width 47 height 13
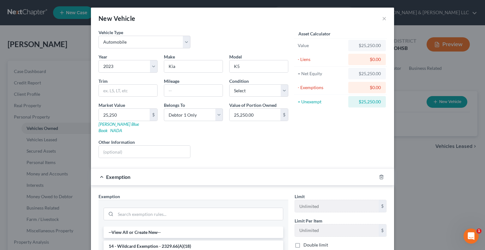
scroll to position [63, 0]
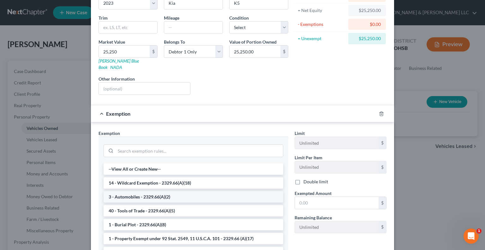
click at [148, 191] on li "3 - Automobiles - 2329.66(A)(2)" at bounding box center [194, 196] width 180 height 11
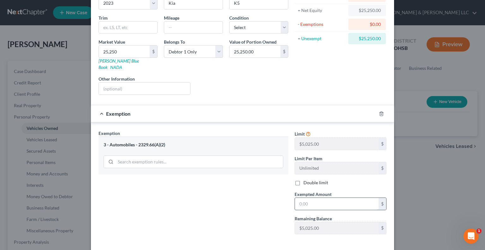
click at [309, 198] on input "text" at bounding box center [337, 204] width 84 height 12
type input "5,025"
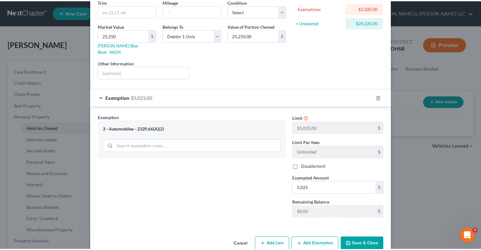
scroll to position [85, 0]
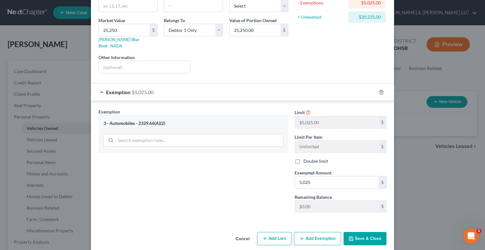
click at [357, 232] on button "Save & Close" at bounding box center [365, 238] width 43 height 13
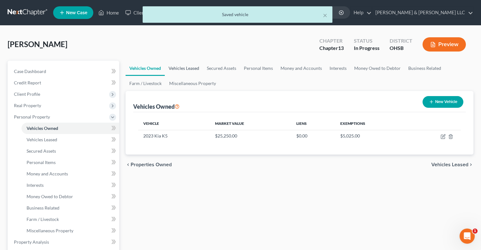
click at [191, 69] on link "Vehicles Leased" at bounding box center [184, 68] width 38 height 15
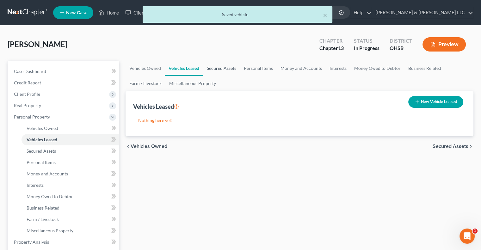
click at [223, 70] on link "Secured Assets" at bounding box center [221, 68] width 37 height 15
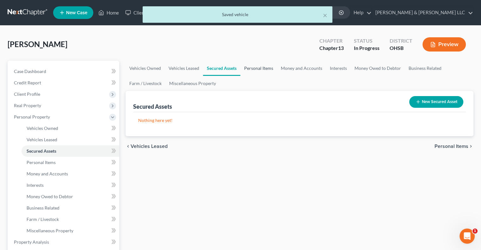
click at [251, 66] on link "Personal Items" at bounding box center [258, 68] width 37 height 15
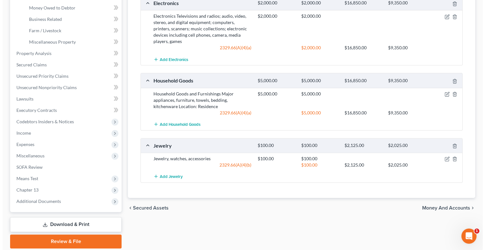
scroll to position [190, 0]
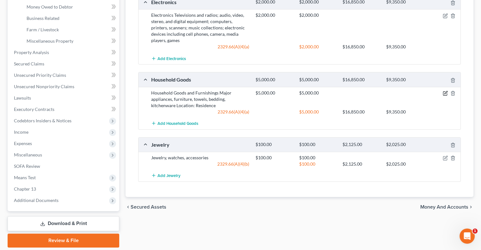
click at [445, 92] on icon "button" at bounding box center [444, 93] width 5 height 5
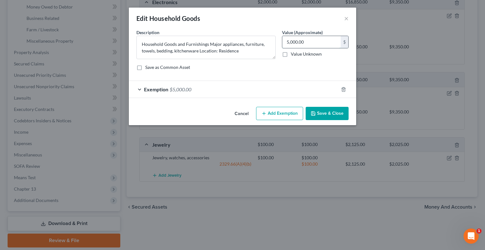
click at [308, 44] on input "5,000.00" at bounding box center [311, 42] width 58 height 12
type input "3,000"
click at [166, 91] on span "Exemption" at bounding box center [156, 89] width 24 height 6
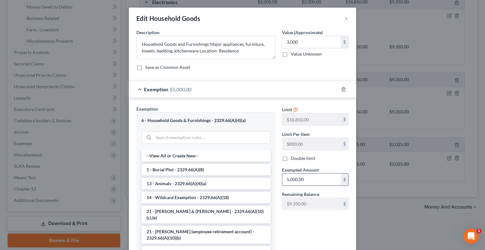
click at [308, 182] on input "5,000.00" at bounding box center [311, 179] width 58 height 12
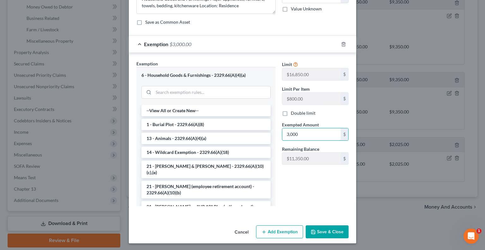
scroll to position [45, 0]
type input "3,000"
click at [315, 229] on button "Save & Close" at bounding box center [327, 231] width 43 height 13
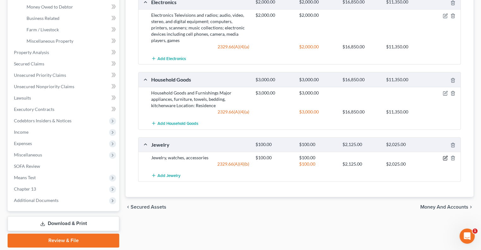
click at [445, 157] on icon "button" at bounding box center [444, 157] width 5 height 5
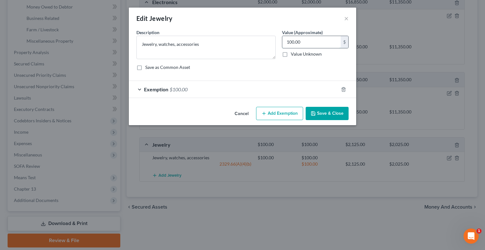
click at [299, 44] on input "100.00" at bounding box center [311, 42] width 58 height 12
type input "300"
click at [154, 90] on span "Exemption" at bounding box center [156, 89] width 24 height 6
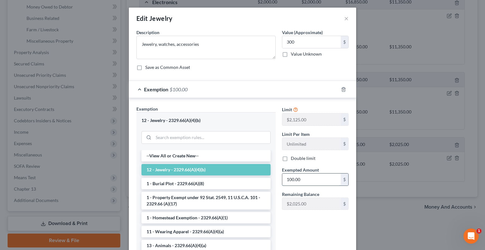
click at [300, 181] on input "100.00" at bounding box center [311, 179] width 58 height 12
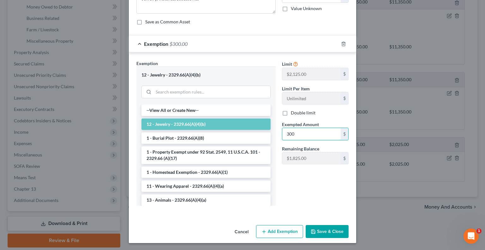
type input "300"
click at [318, 233] on button "Save & Close" at bounding box center [327, 231] width 43 height 13
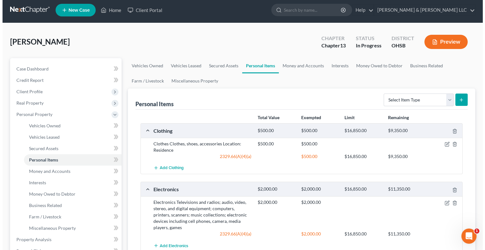
scroll to position [0, 0]
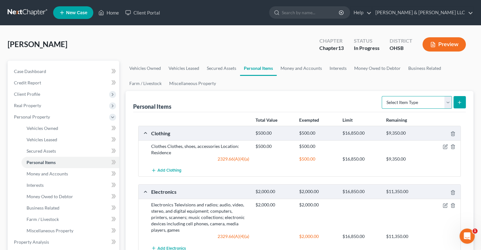
drag, startPoint x: 449, startPoint y: 103, endPoint x: 446, endPoint y: 106, distance: 4.0
click at [449, 103] on select "Select Item Type Clothing Collectibles Of Value Electronics Firearms Household …" at bounding box center [416, 102] width 70 height 13
select select "firearms"
click at [382, 96] on select "Select Item Type Clothing Collectibles Of Value Electronics Firearms Household …" at bounding box center [416, 102] width 70 height 13
click at [459, 100] on icon "submit" at bounding box center [459, 102] width 5 height 5
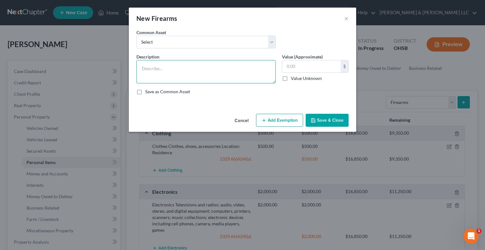
click at [162, 66] on textarea at bounding box center [205, 71] width 139 height 23
type textarea "Firearm"
type input "200"
click at [277, 117] on button "Add Exemption" at bounding box center [279, 120] width 47 height 13
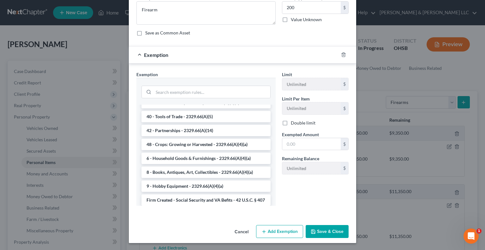
scroll to position [805, 0]
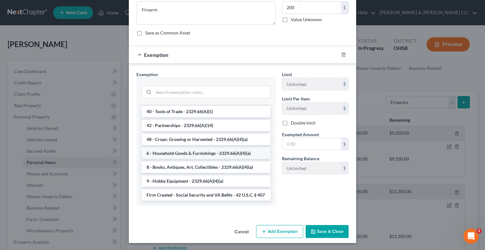
click at [177, 148] on li "6 - Household Goods & Furnishings - 2329.66(A)(4)(a)" at bounding box center [206, 153] width 129 height 11
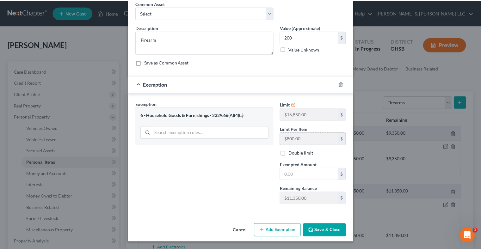
scroll to position [28, 0]
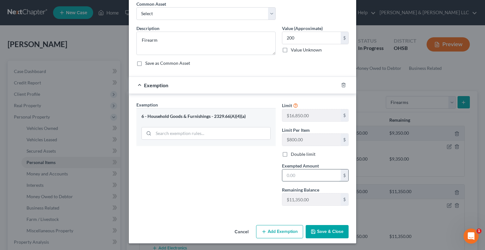
click at [301, 174] on input "text" at bounding box center [311, 175] width 58 height 12
type input "200"
click at [322, 230] on button "Save & Close" at bounding box center [327, 231] width 43 height 13
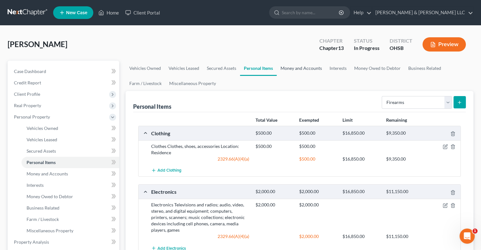
drag, startPoint x: 296, startPoint y: 68, endPoint x: 262, endPoint y: 91, distance: 40.9
click at [296, 68] on link "Money and Accounts" at bounding box center [300, 68] width 49 height 15
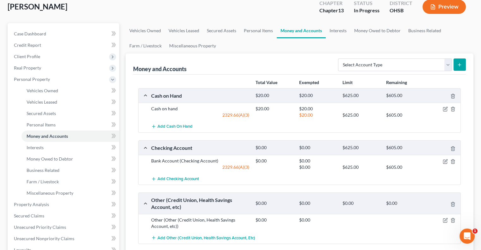
scroll to position [63, 0]
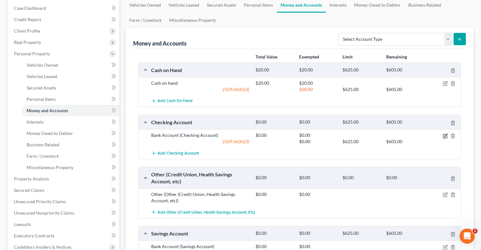
drag, startPoint x: 444, startPoint y: 136, endPoint x: 262, endPoint y: 100, distance: 184.8
click at [444, 136] on icon "button" at bounding box center [444, 135] width 5 height 5
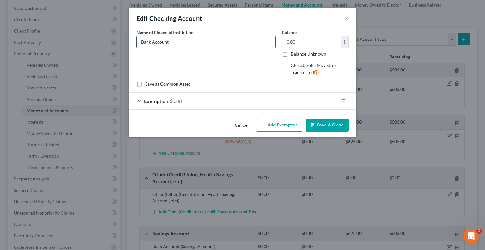
click at [197, 46] on input "Bank Account" at bounding box center [206, 42] width 139 height 12
drag, startPoint x: 188, startPoint y: 45, endPoint x: 100, endPoint y: 46, distance: 88.2
click at [100, 46] on div "Edit Checking Account × An exemption set must first be selected from the Filing…" at bounding box center [242, 125] width 485 height 250
type input "Chase Bank"
click at [336, 127] on button "Save & Close" at bounding box center [327, 124] width 43 height 13
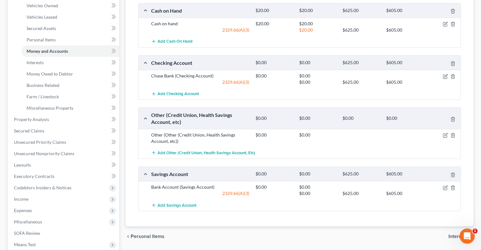
scroll to position [126, 0]
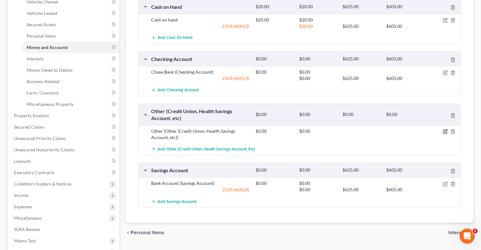
click at [444, 131] on icon "button" at bounding box center [444, 131] width 5 height 5
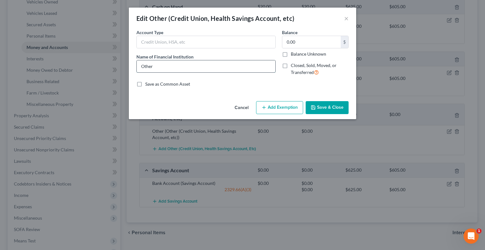
click at [177, 67] on input "Other" at bounding box center [206, 66] width 139 height 12
drag, startPoint x: 177, startPoint y: 67, endPoint x: 120, endPoint y: 67, distance: 57.5
click at [120, 67] on div "Edit Other (Credit Union, Health Savings Account, etc) × An exemption set must …" at bounding box center [242, 125] width 485 height 250
type input "Cash App"
click at [331, 106] on button "Save & Close" at bounding box center [327, 107] width 43 height 13
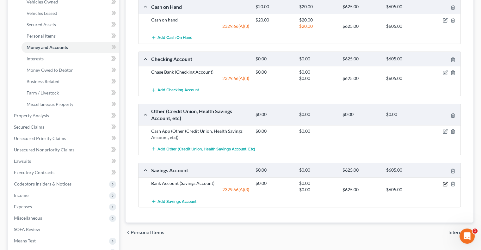
click at [444, 183] on icon "button" at bounding box center [444, 183] width 5 height 5
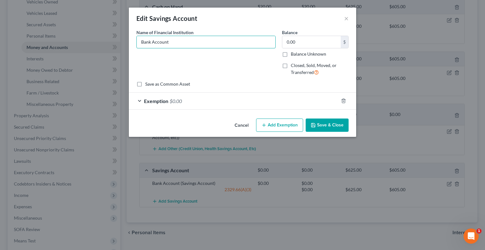
drag, startPoint x: 185, startPoint y: 44, endPoint x: 103, endPoint y: 46, distance: 82.2
click at [103, 46] on div "Edit Savings Account × An exemption set must first be selected from the Filing …" at bounding box center [242, 125] width 485 height 250
type input "Capital One Bank"
click at [317, 126] on button "Save & Close" at bounding box center [327, 124] width 43 height 13
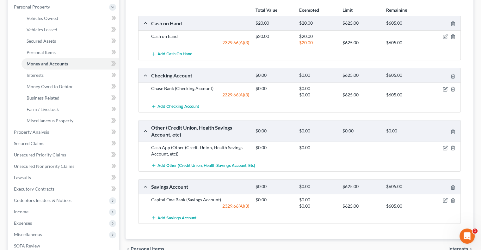
scroll to position [95, 0]
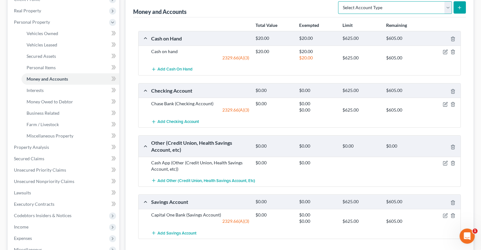
click at [446, 9] on select "Select Account Type Brokerage Cash on Hand Certificates of Deposit Checking Acc…" at bounding box center [395, 7] width 114 height 13
select select "brokerage"
click at [339, 1] on select "Select Account Type Brokerage Cash on Hand Certificates of Deposit Checking Acc…" at bounding box center [395, 7] width 114 height 13
click at [460, 9] on icon "submit" at bounding box center [459, 7] width 5 height 5
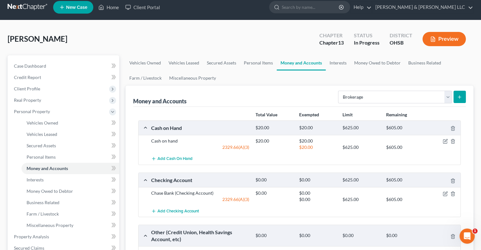
scroll to position [0, 0]
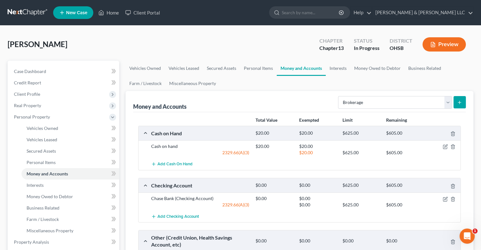
click at [456, 102] on button "submit" at bounding box center [459, 102] width 12 height 12
click at [444, 100] on select "Select Account Type Brokerage Cash on Hand Certificates of Deposit Checking Acc…" at bounding box center [395, 102] width 114 height 13
select select "brokerage"
click at [339, 96] on select "Select Account Type Brokerage Cash on Hand Certificates of Deposit Checking Acc…" at bounding box center [395, 102] width 114 height 13
click at [457, 102] on icon "submit" at bounding box center [459, 102] width 5 height 5
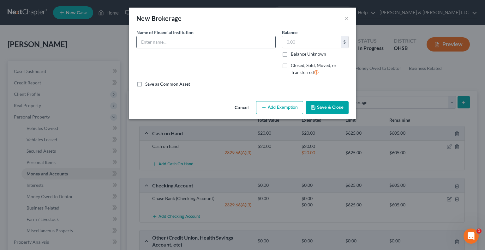
click at [182, 43] on input "text" at bounding box center [206, 42] width 139 height 12
type input "Cash App Stock"
click at [319, 110] on button "Save & Close" at bounding box center [327, 107] width 43 height 13
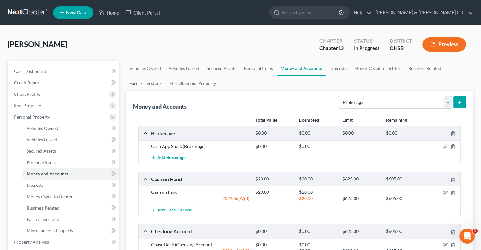
click at [457, 102] on icon "submit" at bounding box center [459, 102] width 5 height 5
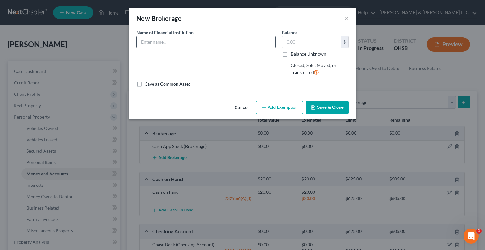
click at [177, 42] on input "text" at bounding box center [206, 42] width 139 height 12
type input "Robinhood"
click at [329, 106] on button "Save & Close" at bounding box center [327, 107] width 43 height 13
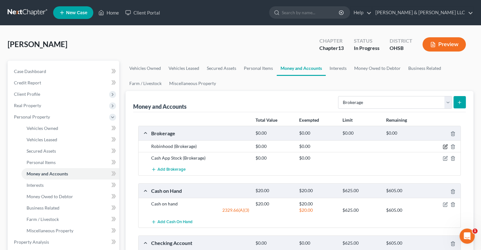
click at [445, 145] on icon "button" at bounding box center [445, 146] width 3 height 3
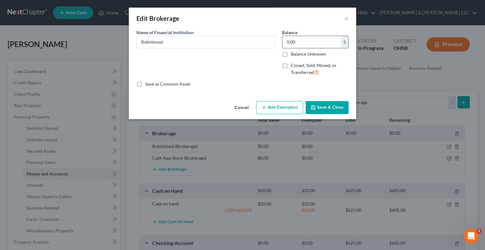
click at [314, 44] on input "0.00" at bounding box center [311, 42] width 58 height 12
type input "2,677.20"
click at [284, 108] on button "Add Exemption" at bounding box center [279, 107] width 47 height 13
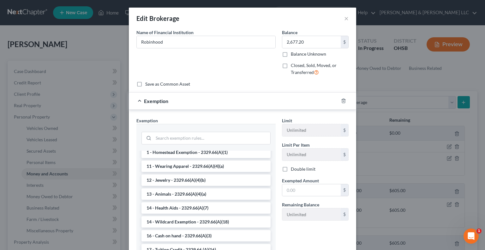
scroll to position [63, 0]
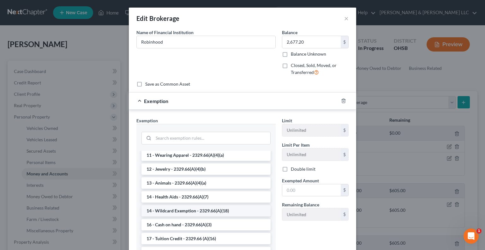
click at [184, 214] on li "14 - Wildcard Exemption - 2329.66(A)(18)" at bounding box center [206, 210] width 129 height 11
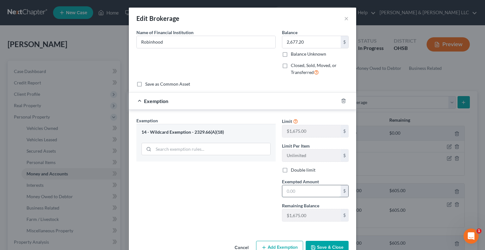
click at [298, 190] on input "text" at bounding box center [311, 191] width 58 height 12
type input "1,675"
click at [318, 248] on button "Save & Close" at bounding box center [327, 247] width 43 height 13
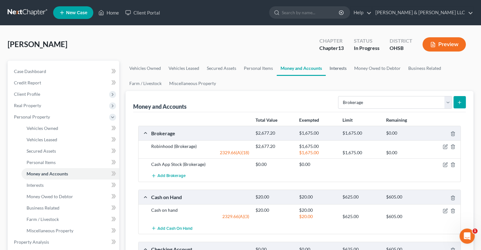
click at [337, 70] on link "Interests" at bounding box center [337, 68] width 25 height 15
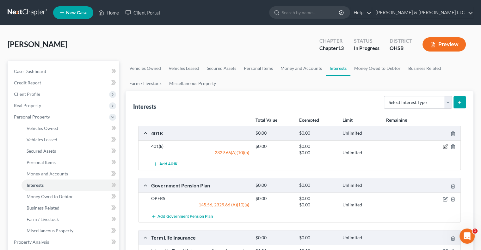
click at [443, 146] on icon "button" at bounding box center [445, 147] width 4 height 4
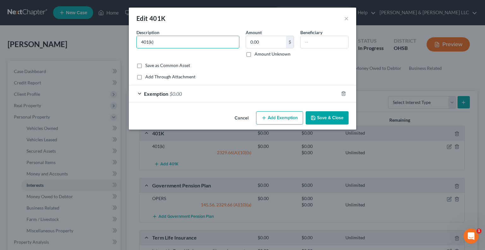
drag, startPoint x: 163, startPoint y: 42, endPoint x: 121, endPoint y: 41, distance: 41.7
click at [121, 41] on div "Edit 401K × An exemption set must first be selected from the Filing Information…" at bounding box center [242, 125] width 485 height 250
type input "Simple IRA (through employer)"
paste input "$6,452.43"
type input "6,452.43"
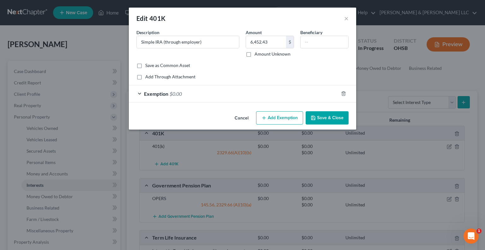
click at [152, 93] on span "Exemption" at bounding box center [156, 94] width 24 height 6
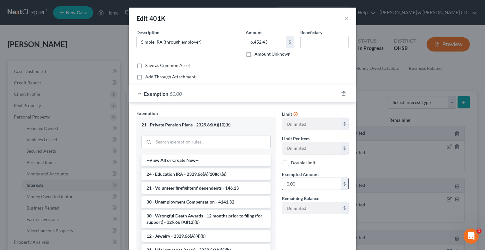
click at [295, 181] on input "0.00" at bounding box center [311, 184] width 58 height 12
paste input "$6,452.43"
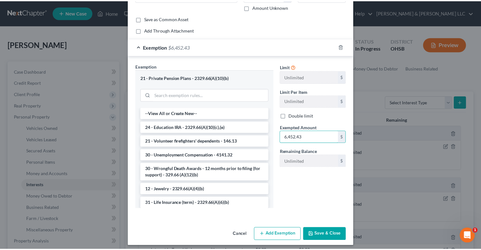
scroll to position [50, 0]
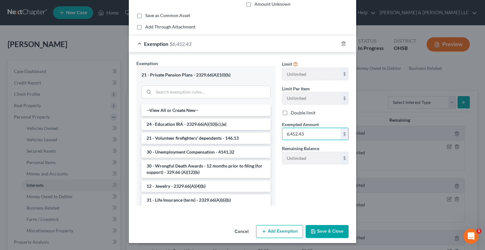
type input "6,452.43"
click at [314, 227] on button "Save & Close" at bounding box center [327, 231] width 43 height 13
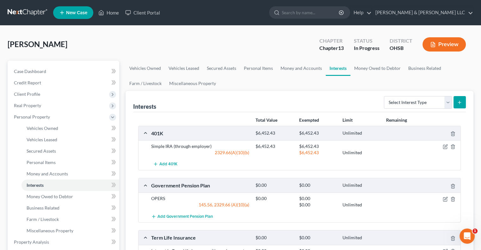
scroll to position [32, 0]
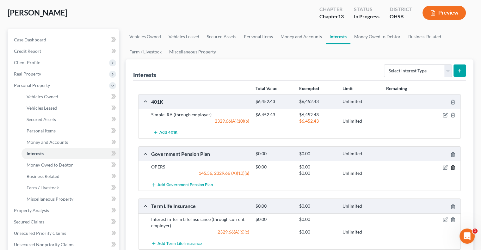
click at [451, 166] on icon "button" at bounding box center [452, 167] width 5 height 5
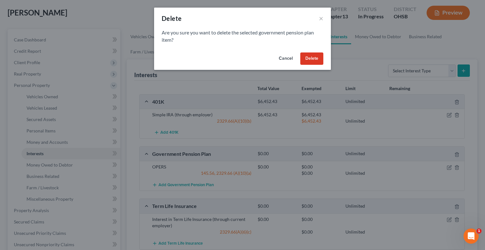
click at [316, 59] on button "Delete" at bounding box center [311, 58] width 23 height 13
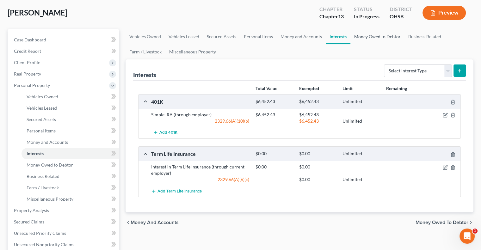
click at [387, 36] on link "Money Owed to Debtor" at bounding box center [377, 36] width 54 height 15
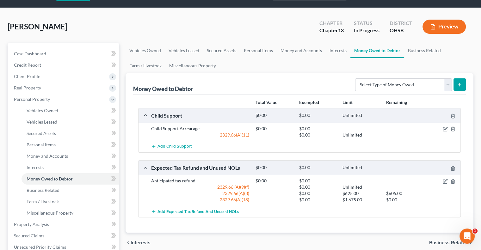
scroll to position [32, 0]
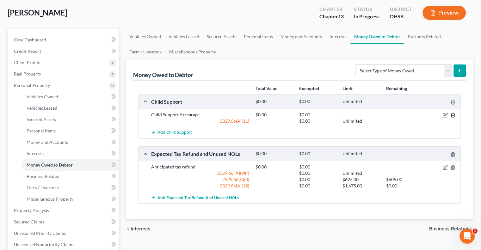
click at [451, 116] on icon "button" at bounding box center [452, 115] width 3 height 4
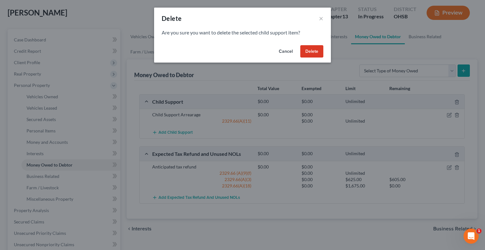
click at [317, 53] on button "Delete" at bounding box center [311, 51] width 23 height 13
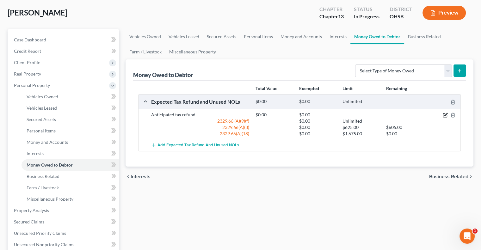
click at [444, 112] on icon "button" at bounding box center [444, 114] width 5 height 5
select select "0"
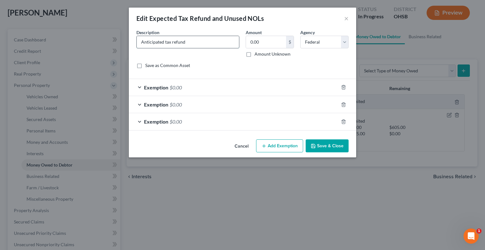
click at [165, 41] on input "Anticipated tax refund" at bounding box center [188, 42] width 102 height 12
type input "Anticipated 2025 tax refund"
click at [320, 146] on button "Save & Close" at bounding box center [327, 145] width 43 height 13
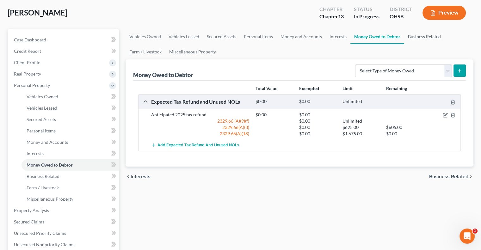
click at [426, 38] on link "Business Related" at bounding box center [424, 36] width 40 height 15
